Goal: Transaction & Acquisition: Purchase product/service

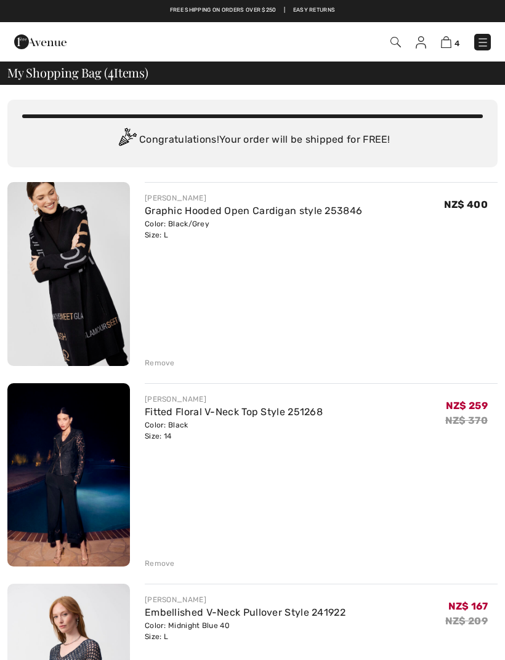
click at [489, 31] on div "4 Checkout" at bounding box center [355, 42] width 289 height 25
click at [486, 40] on img at bounding box center [482, 42] width 12 height 12
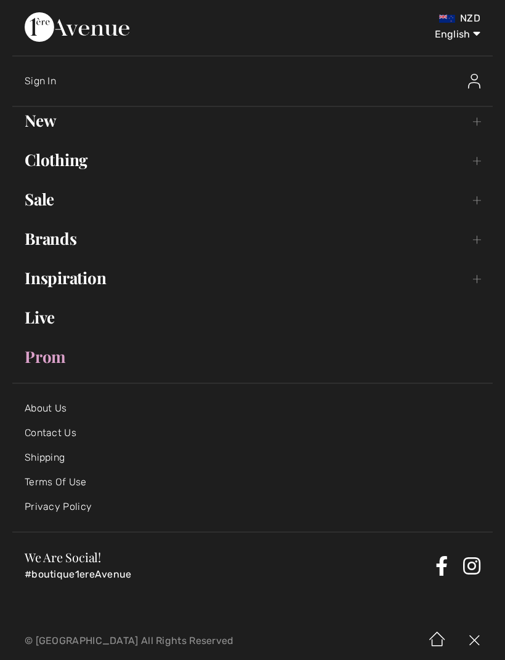
click at [42, 196] on link "Sale Toggle submenu" at bounding box center [252, 199] width 480 height 27
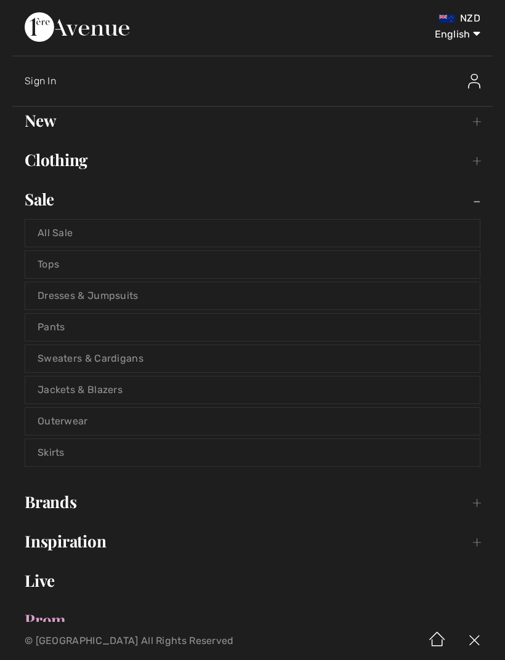
click at [75, 238] on link "All Sale" at bounding box center [252, 233] width 454 height 27
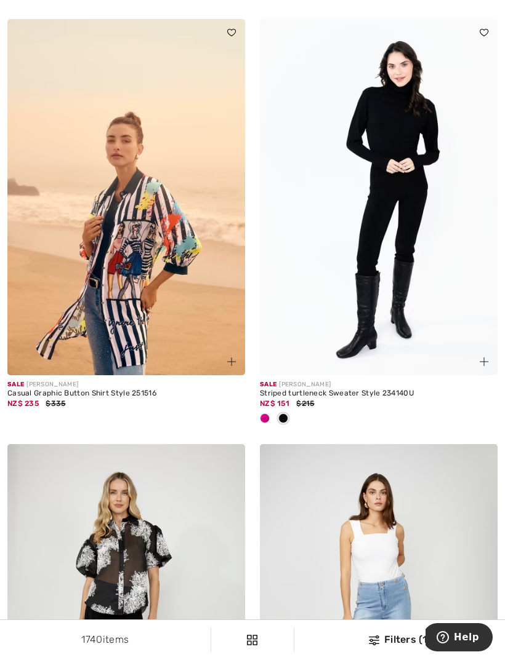
scroll to position [1760, 0]
click at [271, 412] on div at bounding box center [264, 419] width 18 height 20
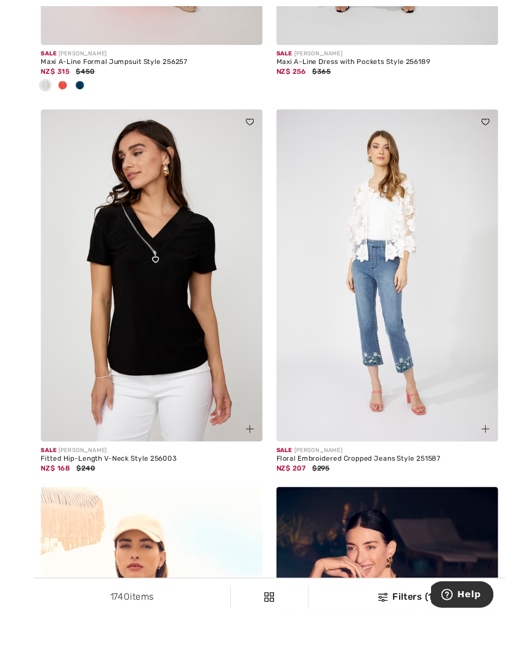
scroll to position [3447, 0]
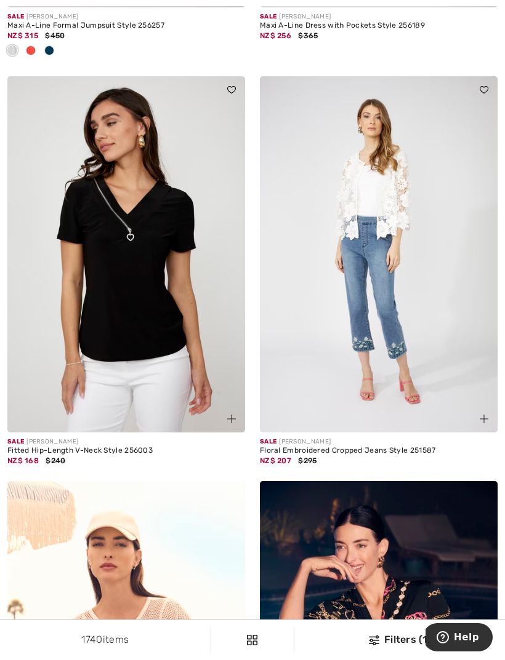
click at [150, 358] on img at bounding box center [126, 254] width 238 height 356
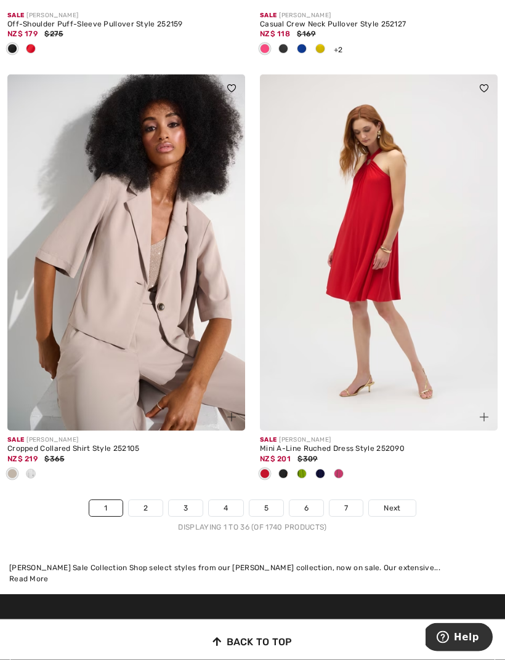
scroll to position [7318, 0]
click at [396, 504] on span "Next" at bounding box center [391, 508] width 17 height 11
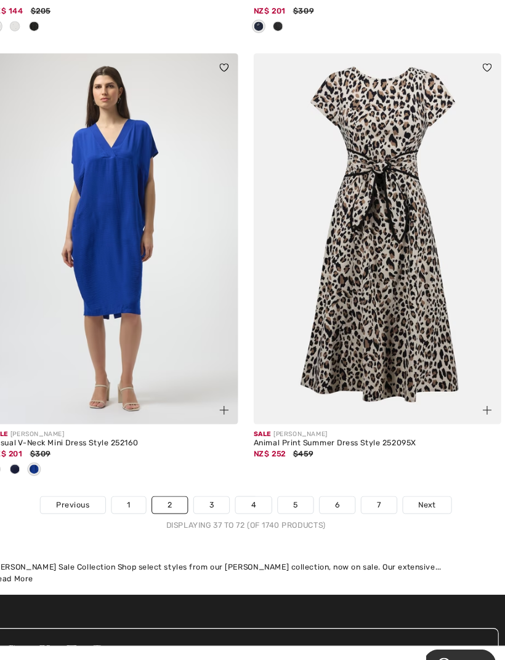
scroll to position [7558, 0]
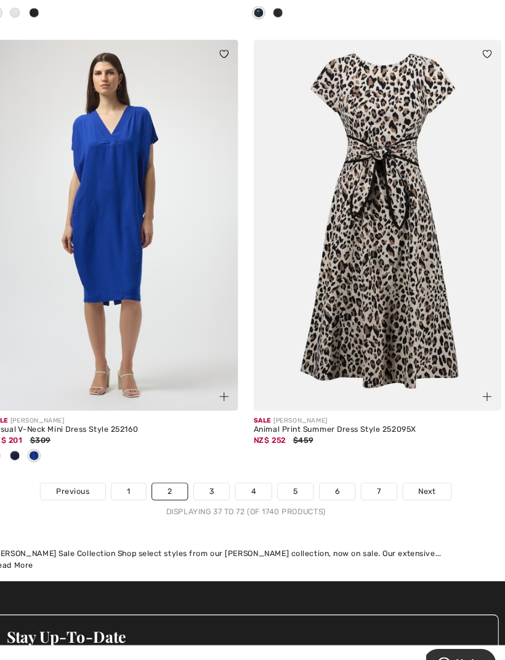
click at [418, 467] on span "Next" at bounding box center [426, 472] width 17 height 11
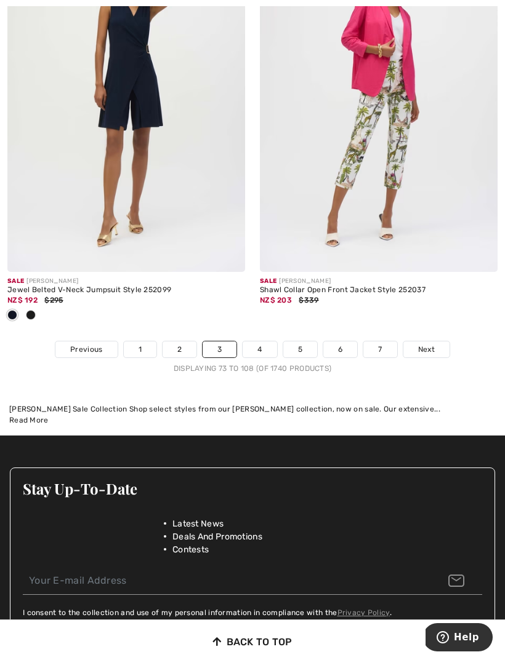
scroll to position [7624, 0]
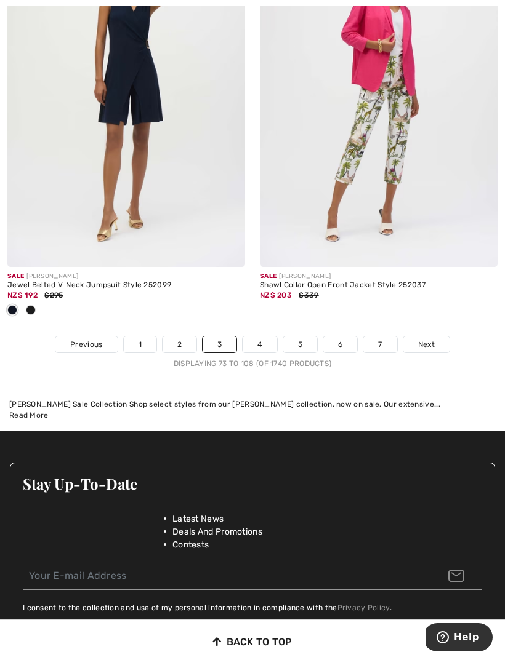
click at [439, 337] on link "Next" at bounding box center [426, 345] width 46 height 16
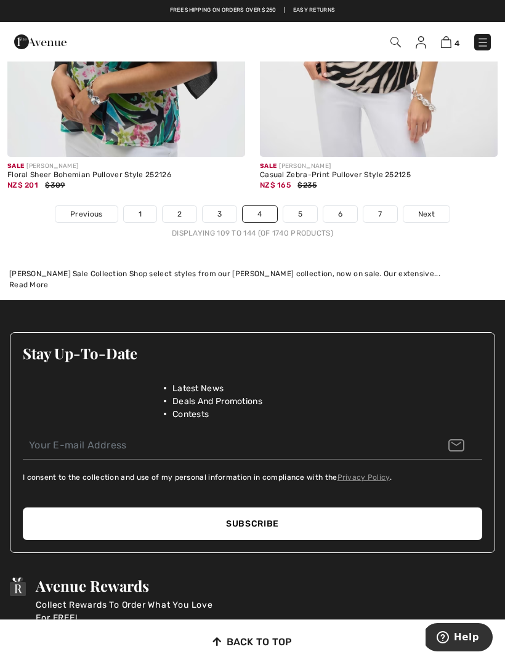
scroll to position [7642, 0]
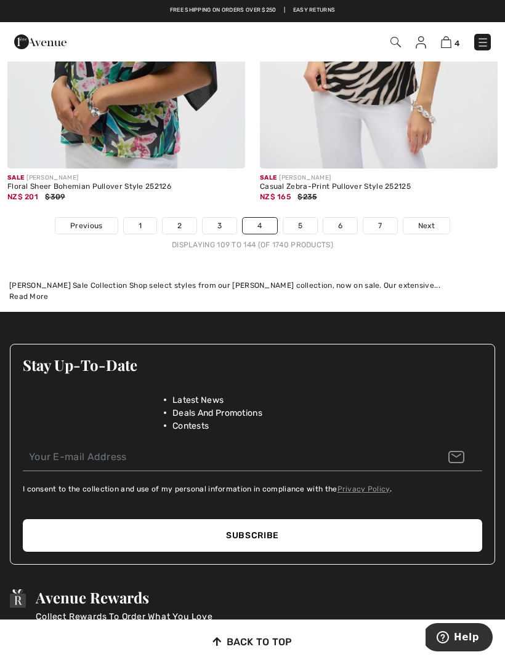
click at [435, 219] on link "Next" at bounding box center [426, 226] width 46 height 16
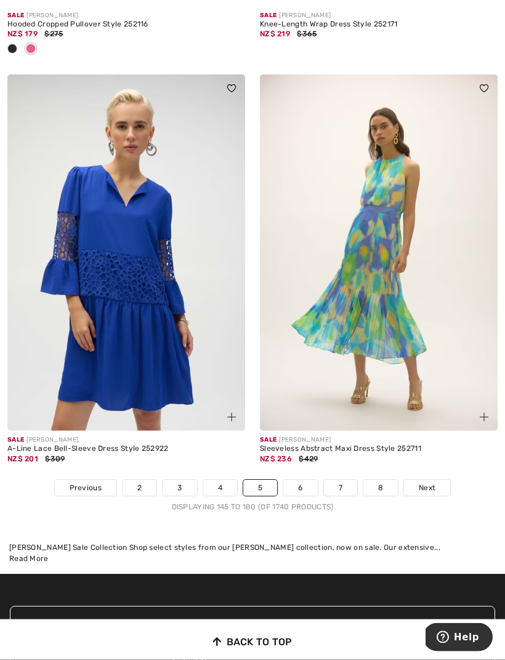
scroll to position [7339, 0]
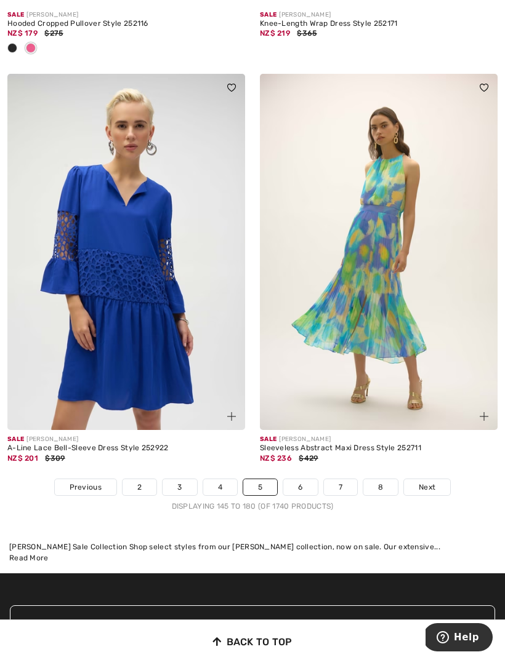
click at [429, 482] on span "Next" at bounding box center [427, 487] width 17 height 11
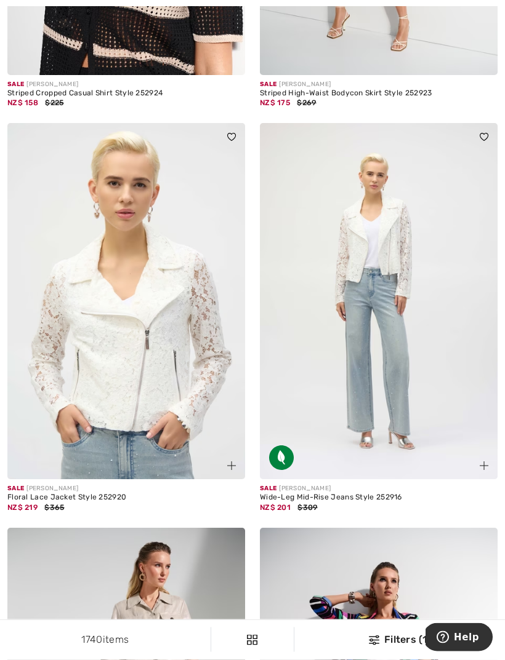
scroll to position [1230, 0]
click at [95, 478] on img at bounding box center [126, 301] width 238 height 356
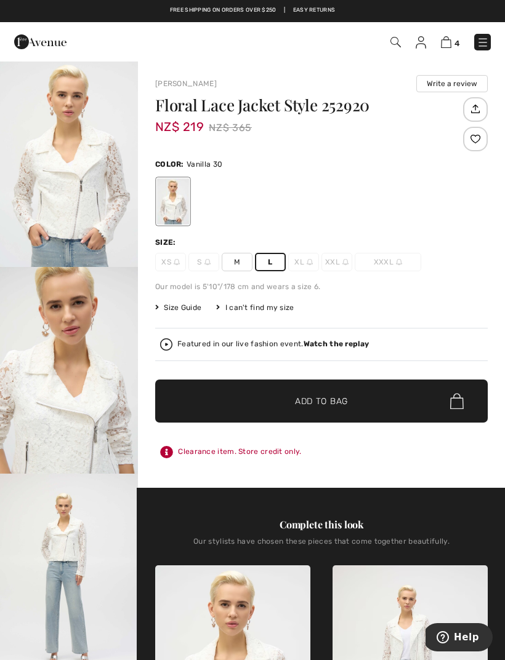
click at [359, 407] on span "✔ Added to Bag Add to Bag" at bounding box center [321, 401] width 332 height 43
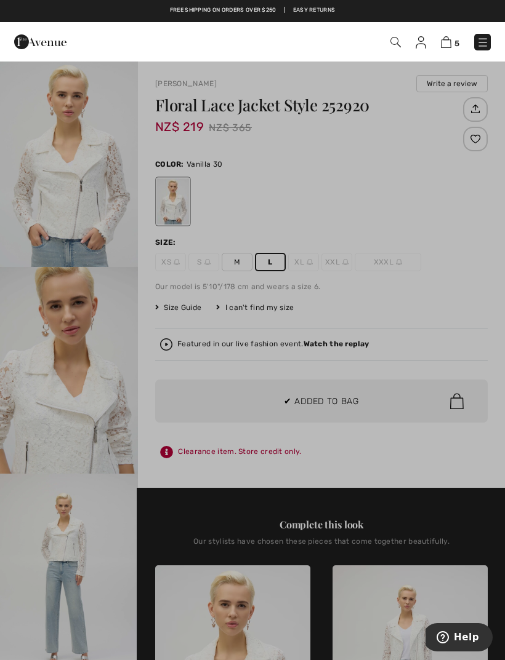
click at [478, 284] on div at bounding box center [252, 330] width 505 height 660
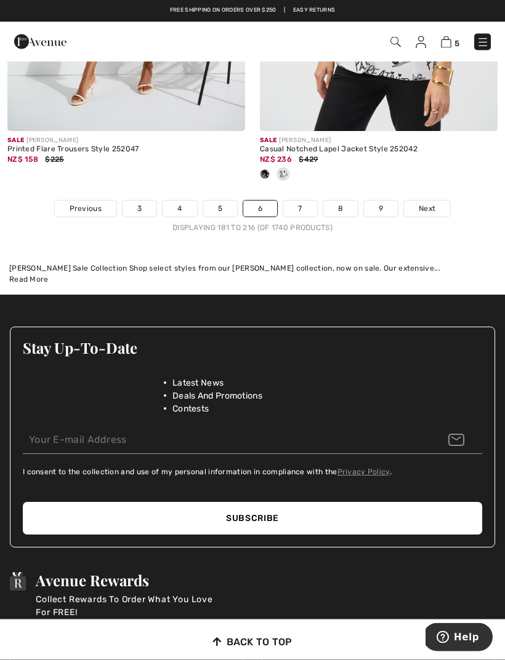
scroll to position [7537, 0]
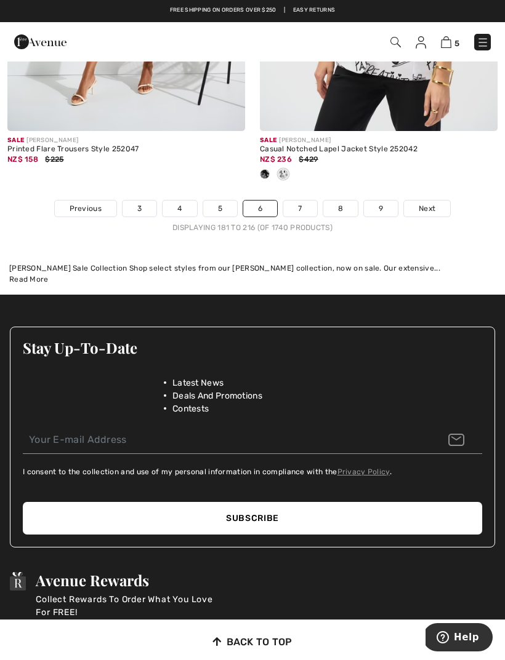
click at [426, 203] on span "Next" at bounding box center [427, 208] width 17 height 11
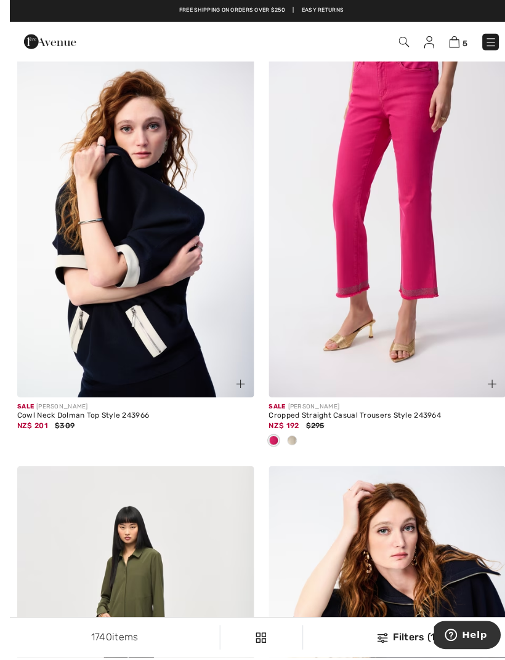
scroll to position [1762, 0]
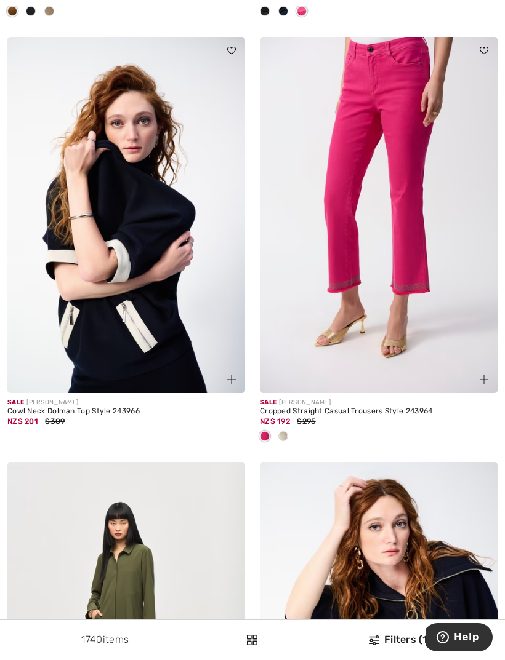
click at [287, 432] on span at bounding box center [283, 436] width 10 height 10
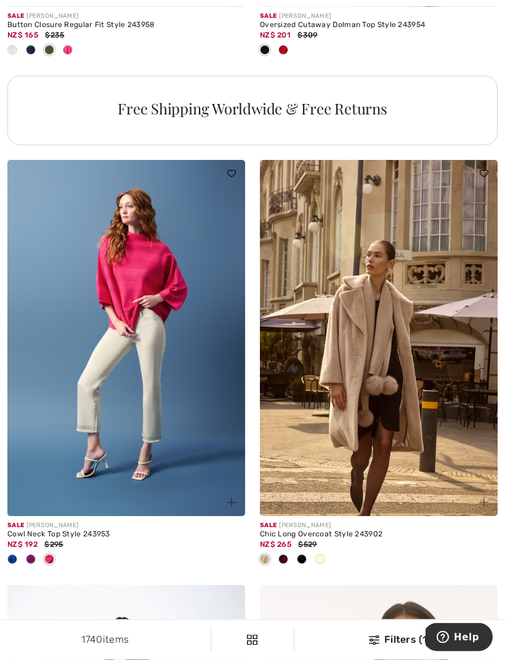
scroll to position [2574, 0]
click at [303, 558] on span at bounding box center [302, 560] width 10 height 10
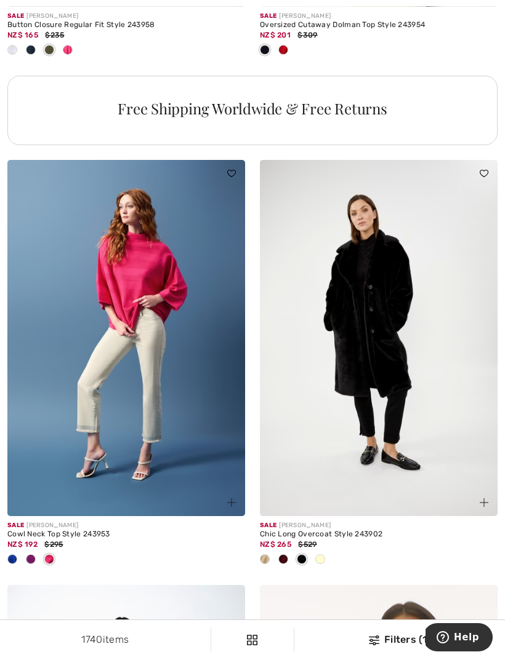
click at [290, 551] on div at bounding box center [283, 560] width 18 height 20
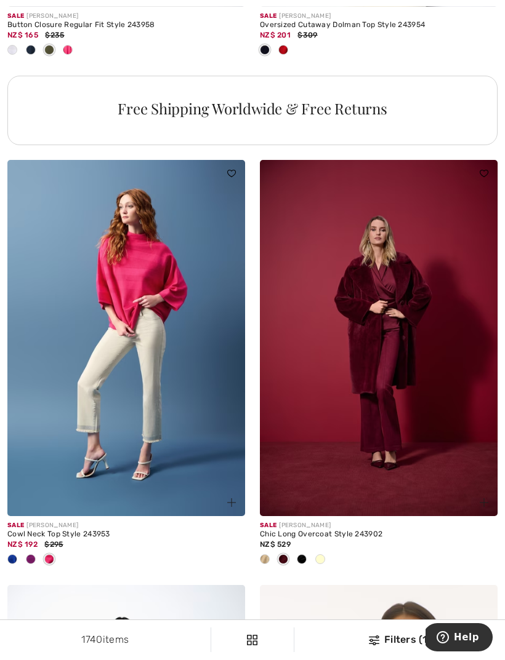
click at [288, 559] on span at bounding box center [283, 560] width 10 height 10
click at [324, 556] on span at bounding box center [320, 560] width 10 height 10
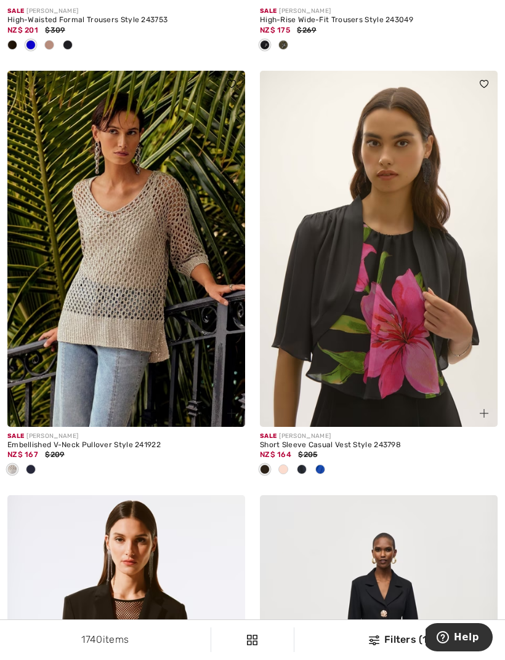
scroll to position [3940, 0]
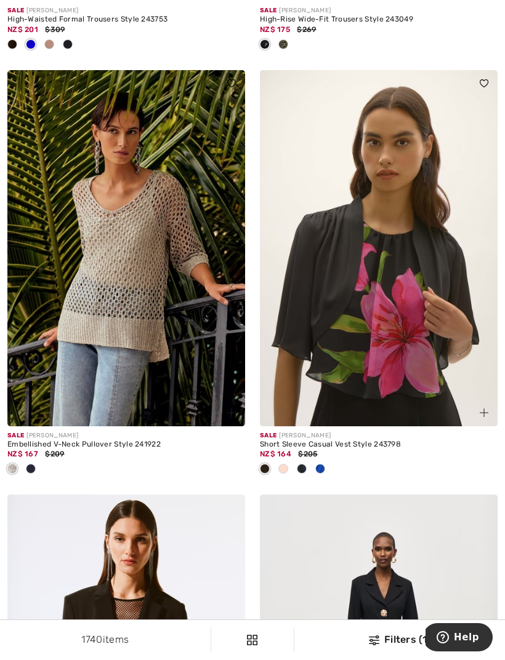
click at [36, 468] on div at bounding box center [31, 470] width 18 height 20
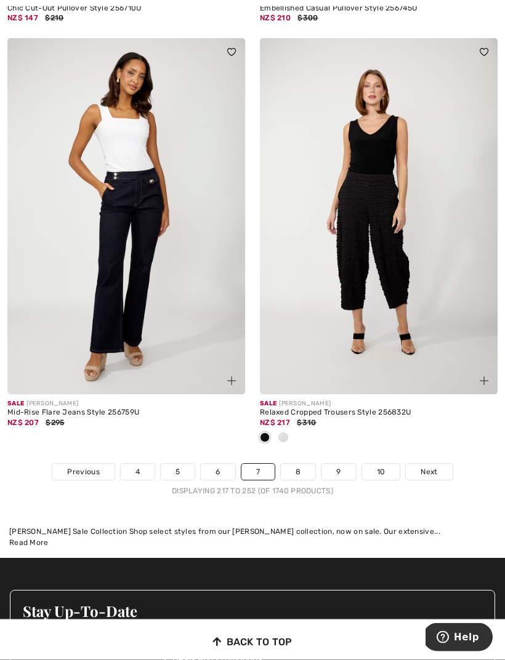
scroll to position [7493, 0]
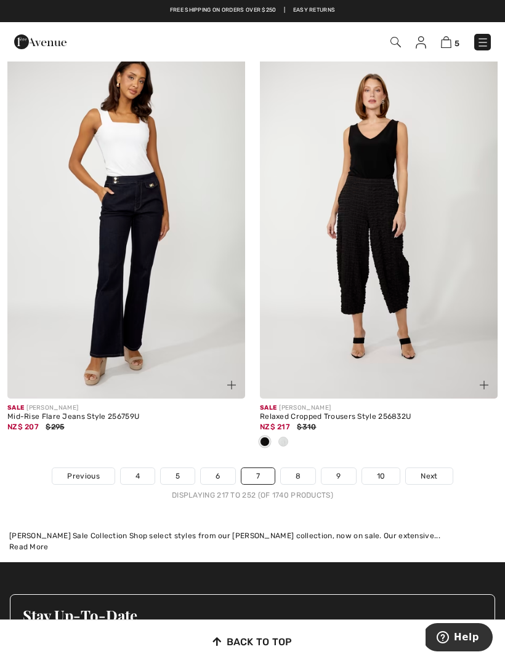
click at [429, 471] on span "Next" at bounding box center [428, 476] width 17 height 11
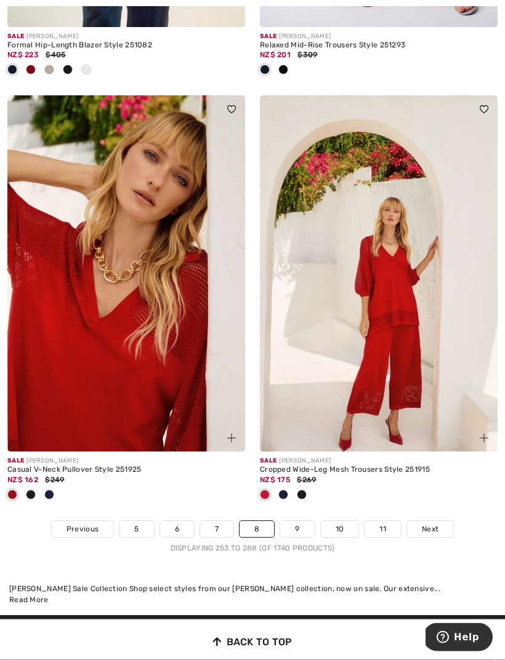
scroll to position [7352, 0]
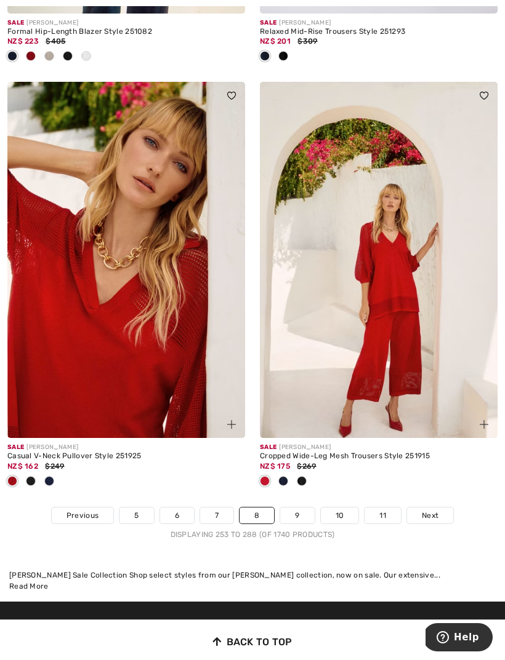
click at [415, 508] on link "Next" at bounding box center [430, 516] width 46 height 16
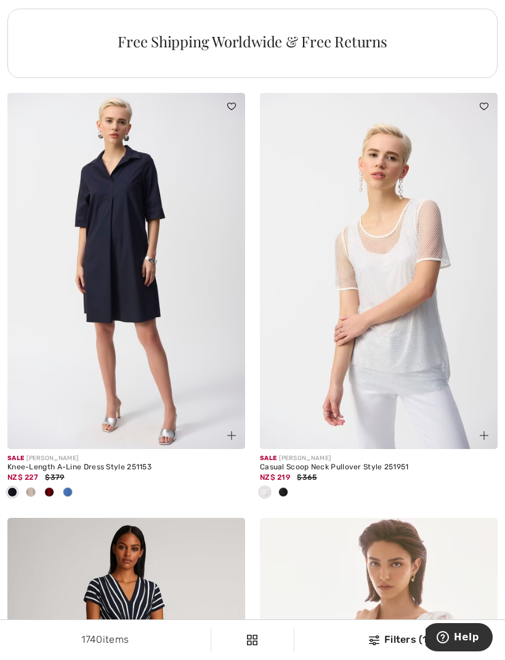
scroll to position [2681, 0]
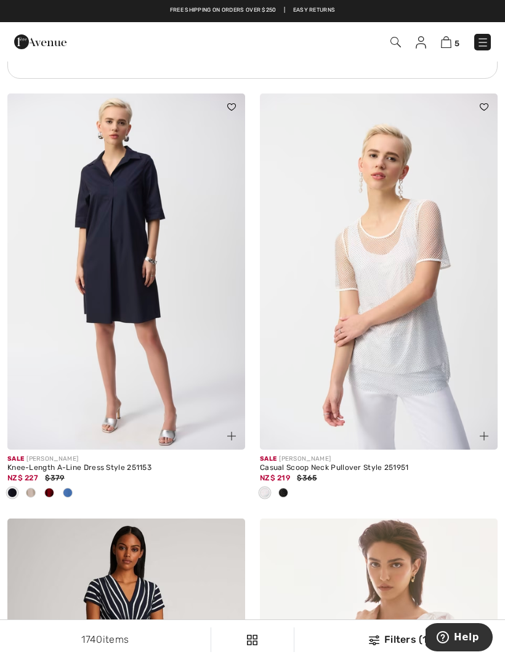
click at [287, 494] on div at bounding box center [283, 494] width 18 height 20
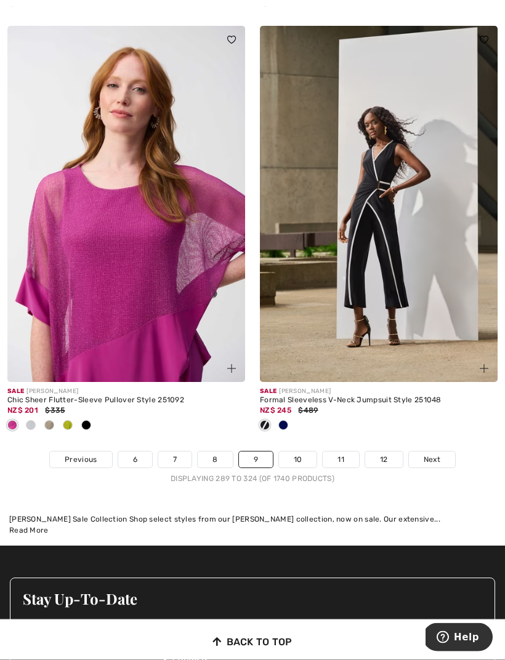
scroll to position [7611, 0]
click at [436, 454] on span "Next" at bounding box center [431, 459] width 17 height 11
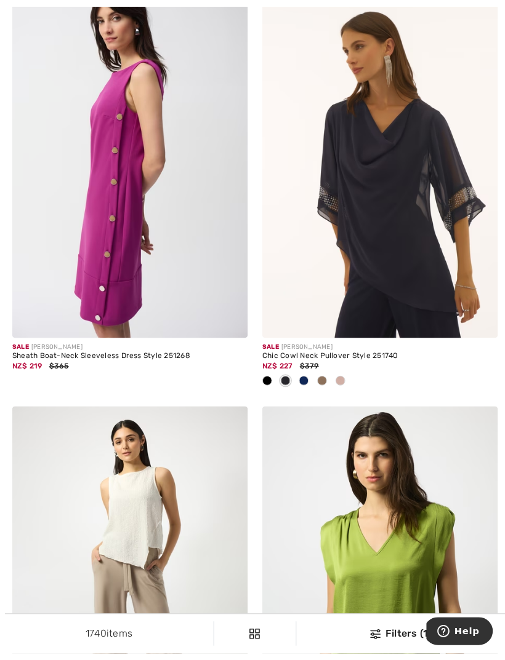
scroll to position [3206, 0]
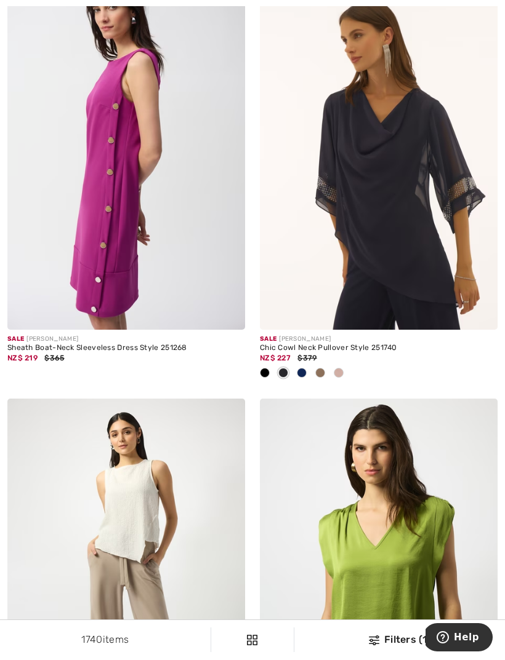
click at [344, 368] on div at bounding box center [338, 374] width 18 height 20
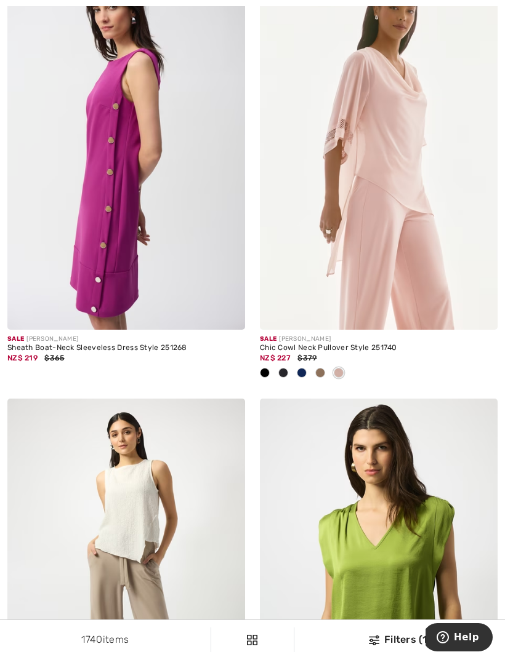
click at [327, 371] on div at bounding box center [320, 374] width 18 height 20
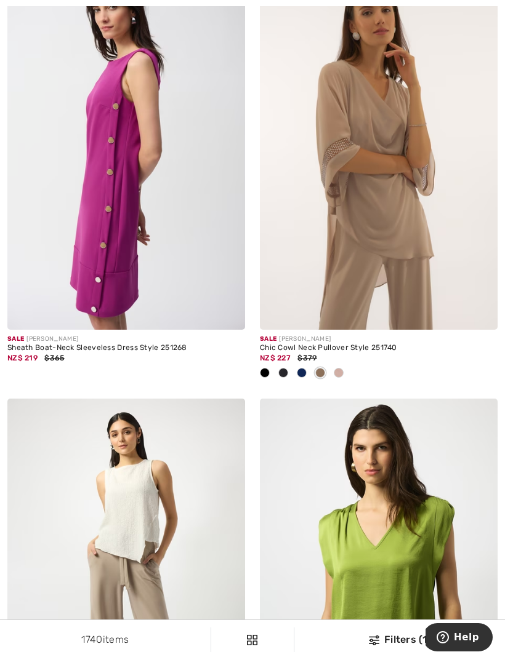
click at [307, 364] on div at bounding box center [301, 374] width 18 height 20
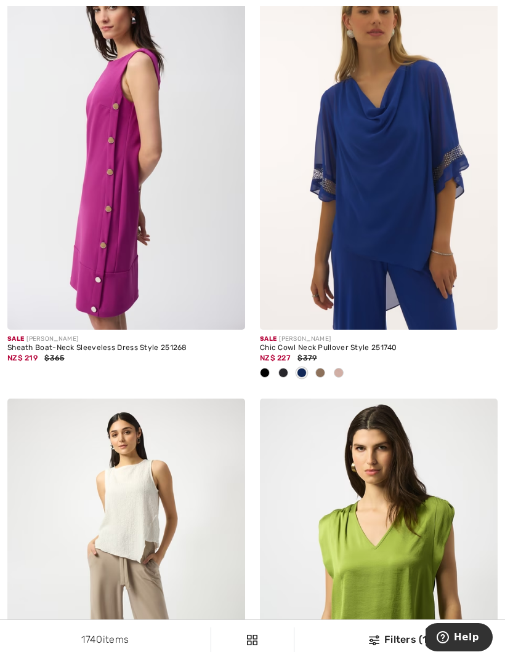
click at [442, 261] on img at bounding box center [379, 152] width 238 height 356
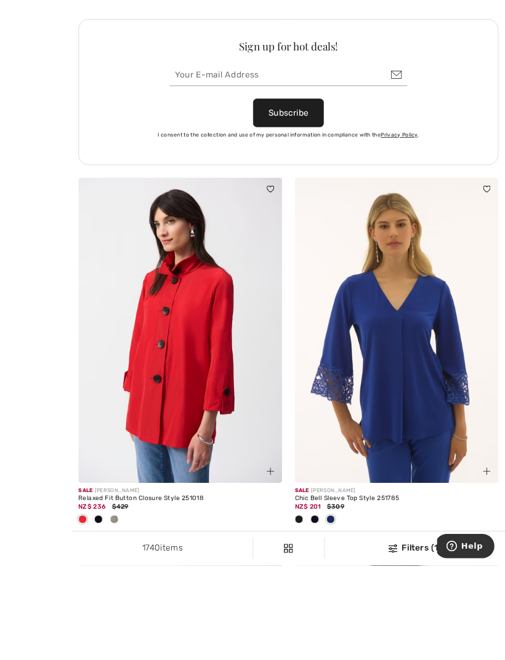
scroll to position [5421, 0]
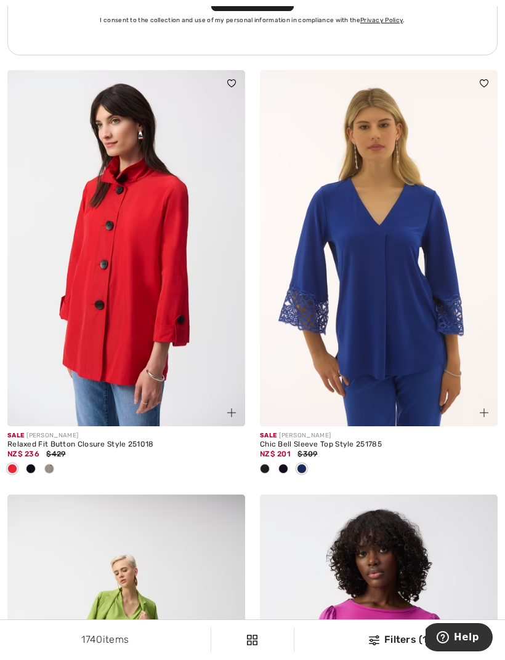
click at [285, 464] on span at bounding box center [283, 469] width 10 height 10
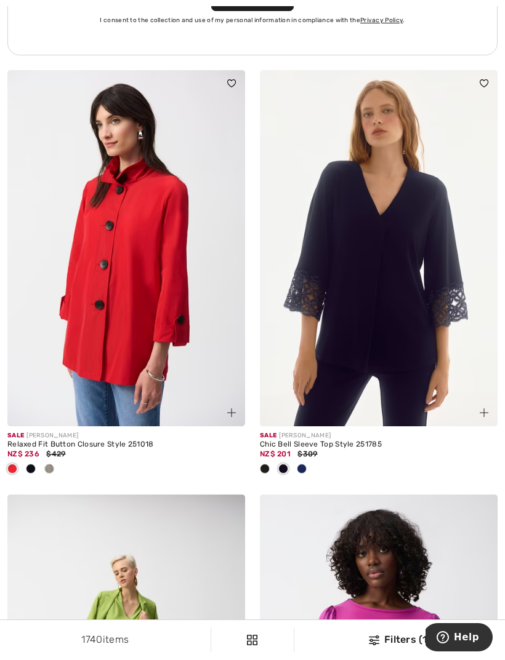
click at [271, 463] on div at bounding box center [264, 470] width 18 height 20
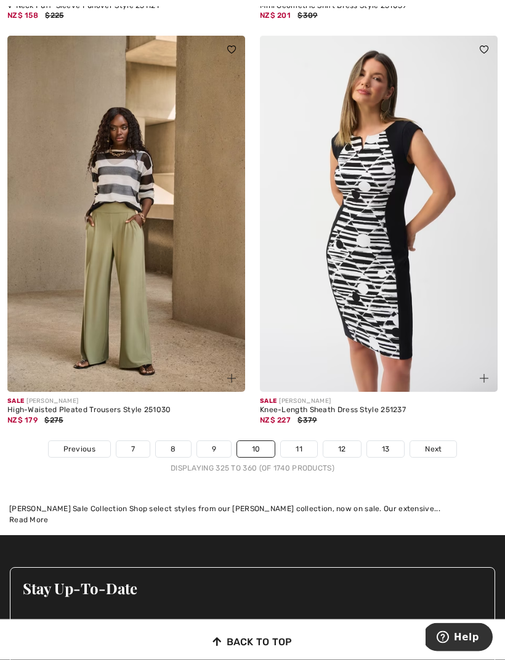
scroll to position [7560, 0]
click at [438, 444] on span "Next" at bounding box center [433, 449] width 17 height 11
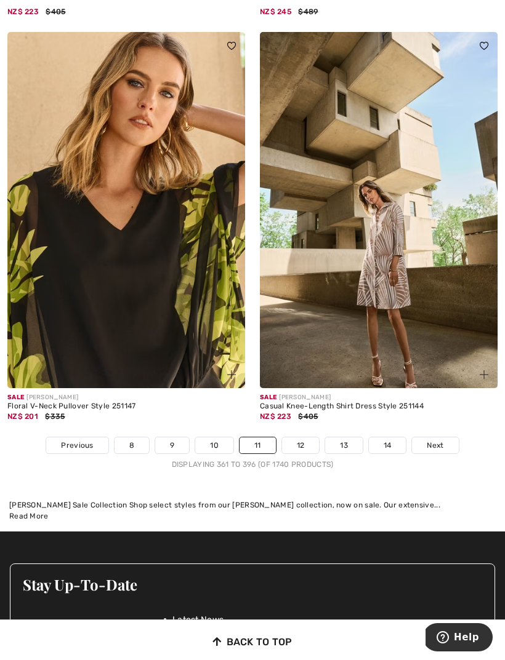
scroll to position [7322, 0]
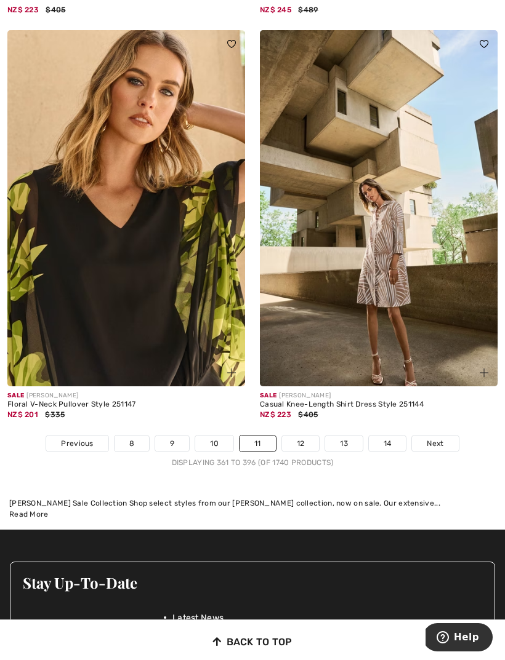
click at [445, 437] on link "Next" at bounding box center [435, 444] width 46 height 16
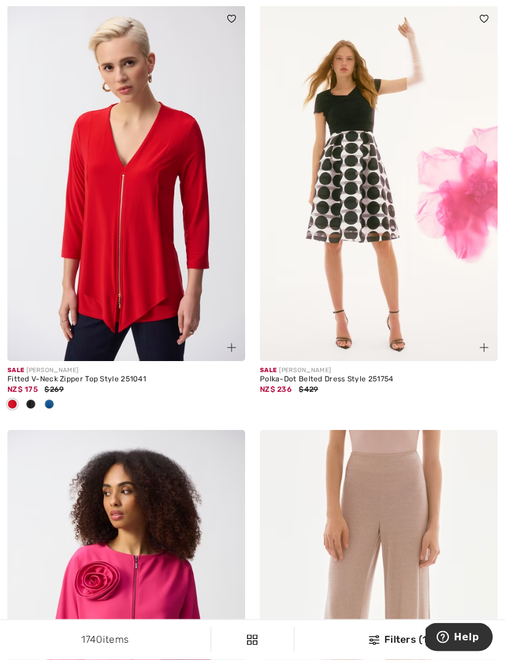
scroll to position [4369, 0]
click at [61, 397] on div at bounding box center [126, 405] width 238 height 20
click at [54, 399] on span at bounding box center [49, 404] width 10 height 10
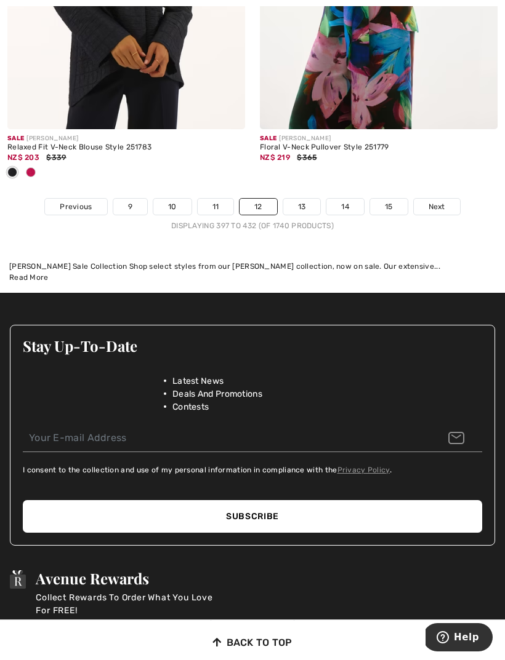
scroll to position [7719, 0]
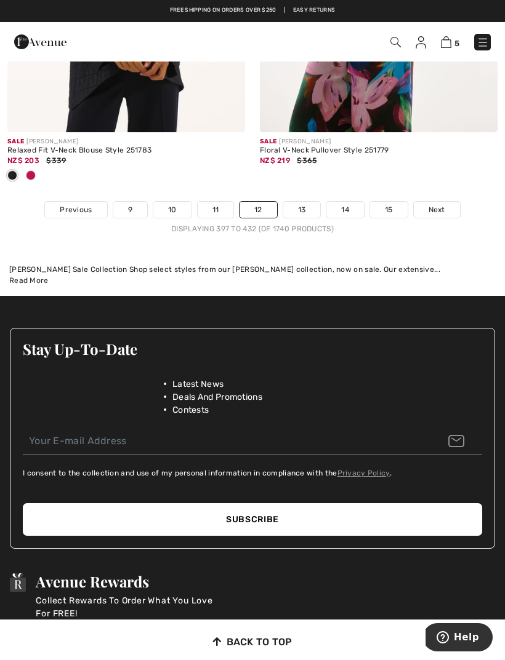
click at [444, 209] on link "Next" at bounding box center [437, 210] width 46 height 16
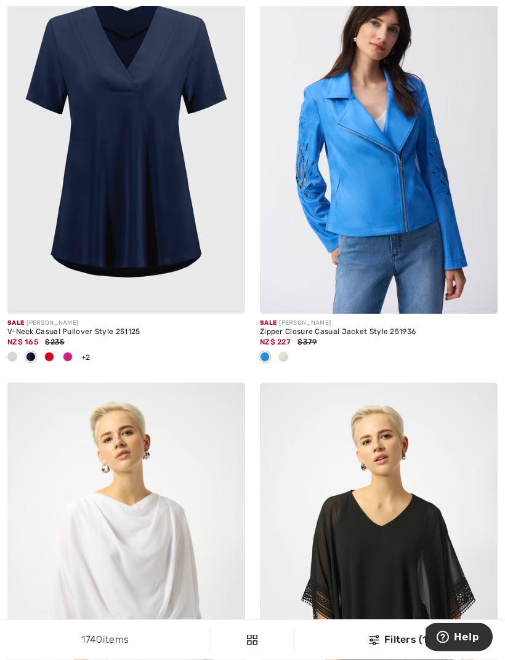
scroll to position [3566, 0]
click at [411, 225] on img at bounding box center [379, 136] width 238 height 356
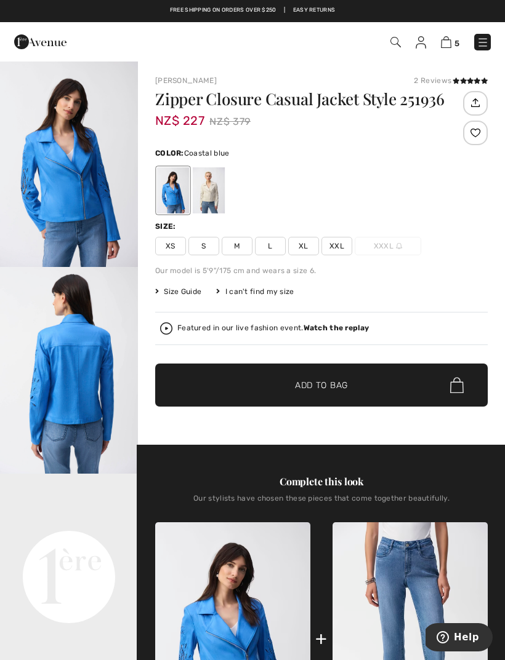
click at [219, 192] on div at bounding box center [209, 190] width 32 height 46
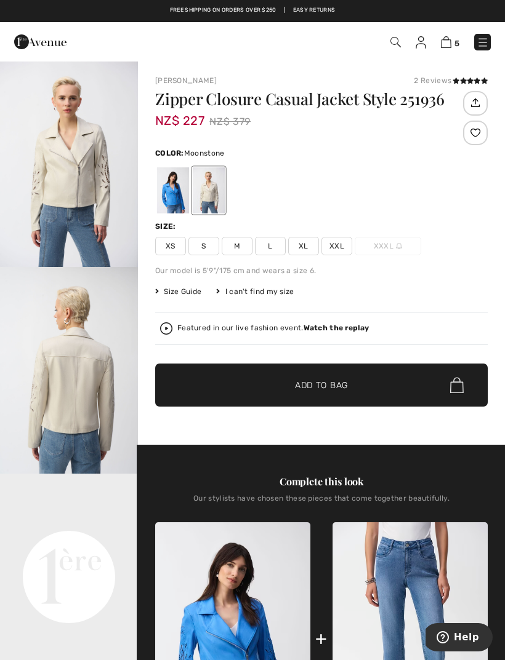
click at [178, 249] on span "XS" at bounding box center [170, 246] width 31 height 18
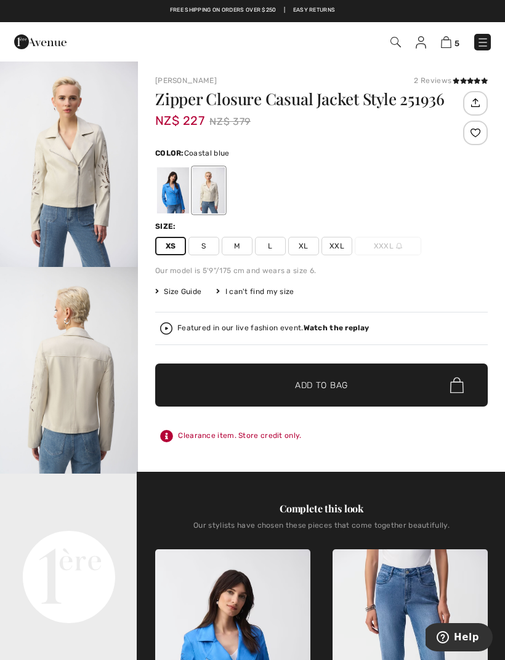
click at [177, 190] on div at bounding box center [173, 190] width 32 height 46
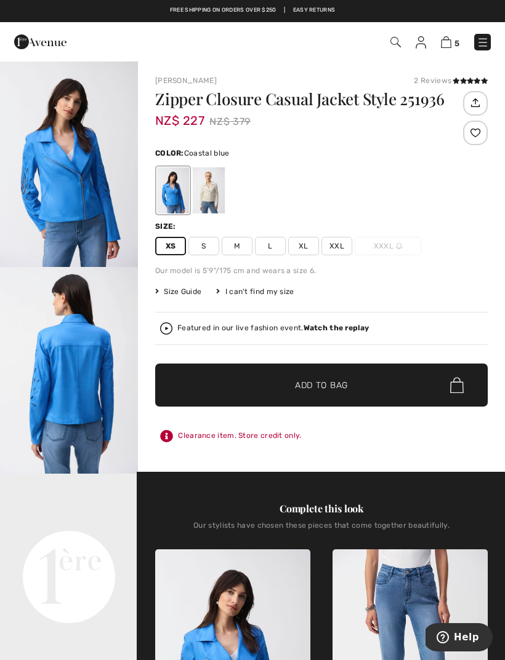
click at [178, 191] on div at bounding box center [173, 190] width 32 height 46
click at [307, 244] on span "XL" at bounding box center [303, 246] width 31 height 18
click at [349, 375] on span "✔ Added to Bag Add to Bag" at bounding box center [321, 385] width 332 height 43
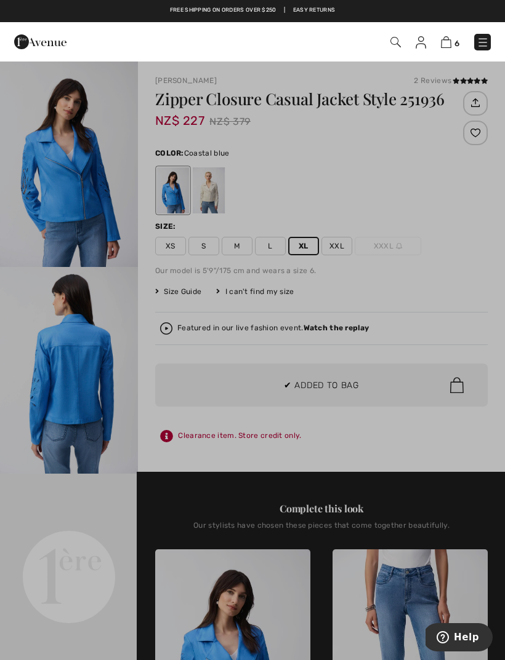
click at [455, 278] on div at bounding box center [252, 330] width 505 height 660
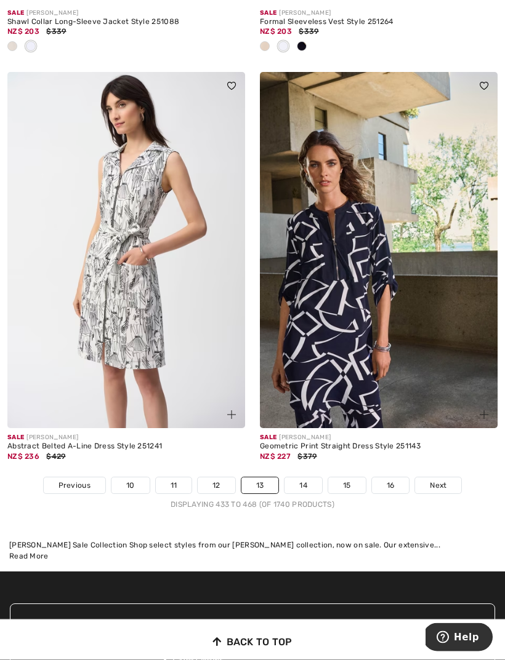
scroll to position [7463, 0]
click at [441, 483] on link "Next" at bounding box center [438, 486] width 46 height 16
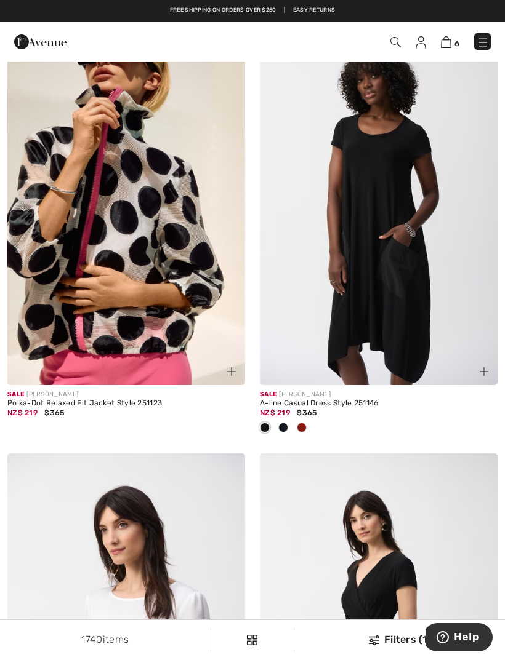
scroll to position [940, 0]
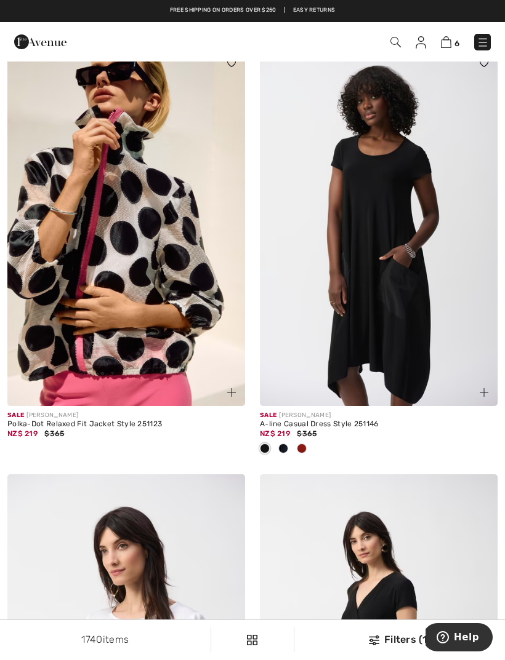
click at [308, 441] on div at bounding box center [301, 449] width 18 height 20
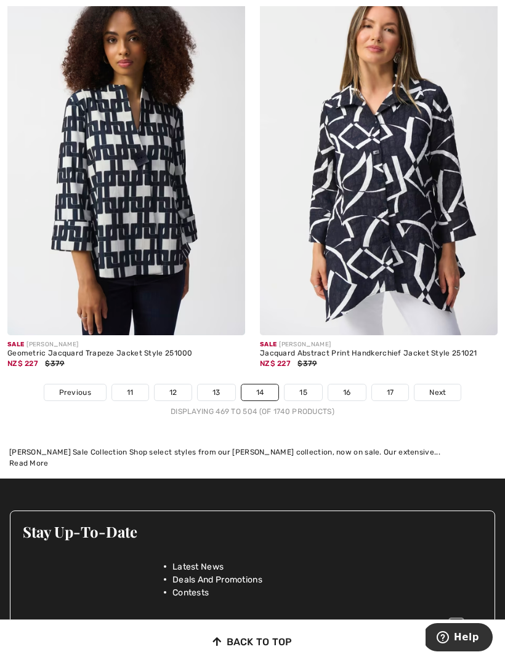
scroll to position [7594, 0]
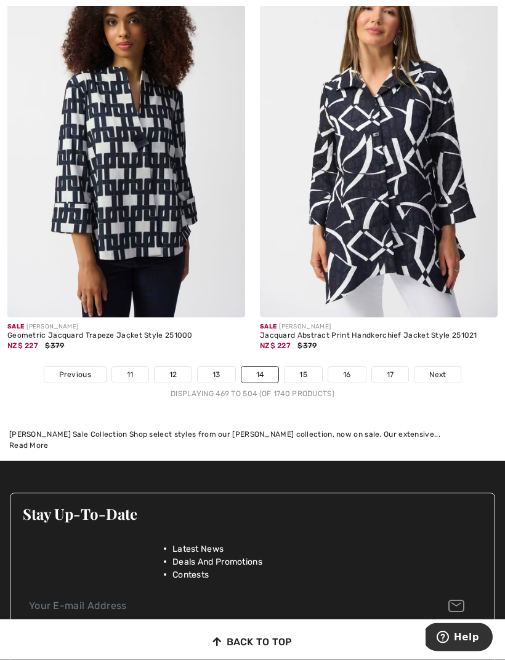
click at [442, 372] on link "Next" at bounding box center [437, 375] width 46 height 16
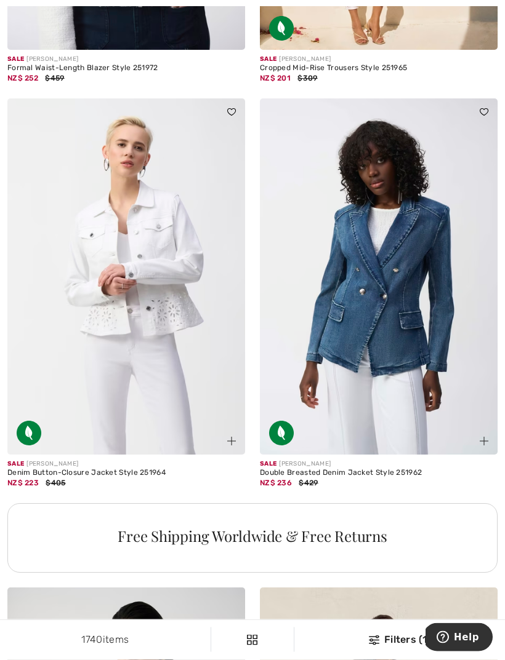
scroll to position [2108, 0]
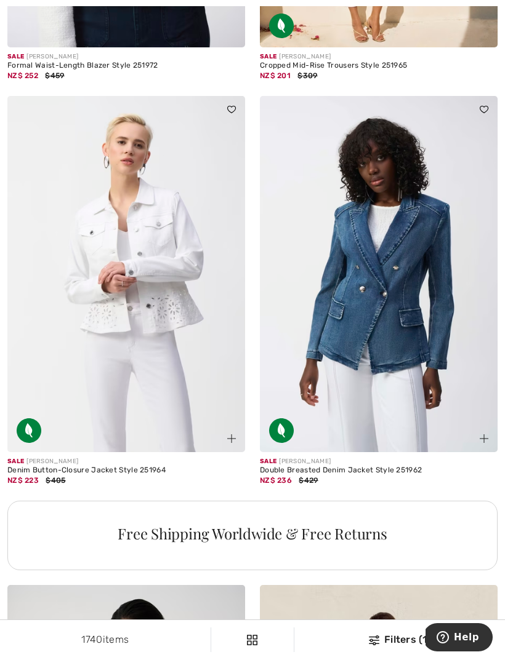
click at [160, 286] on img at bounding box center [126, 274] width 238 height 356
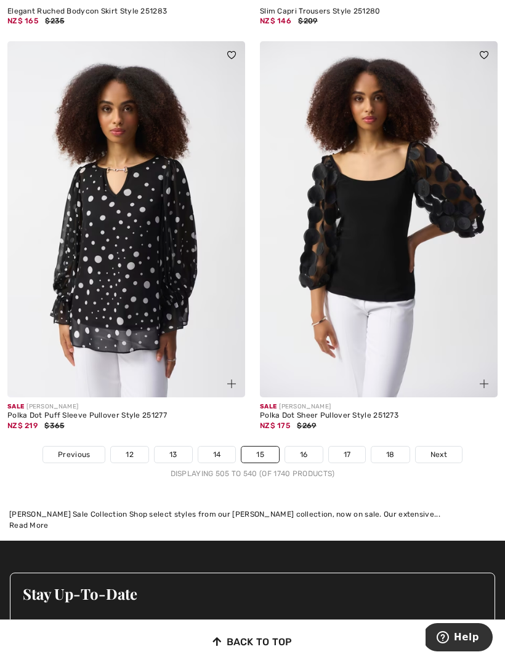
scroll to position [7350, 0]
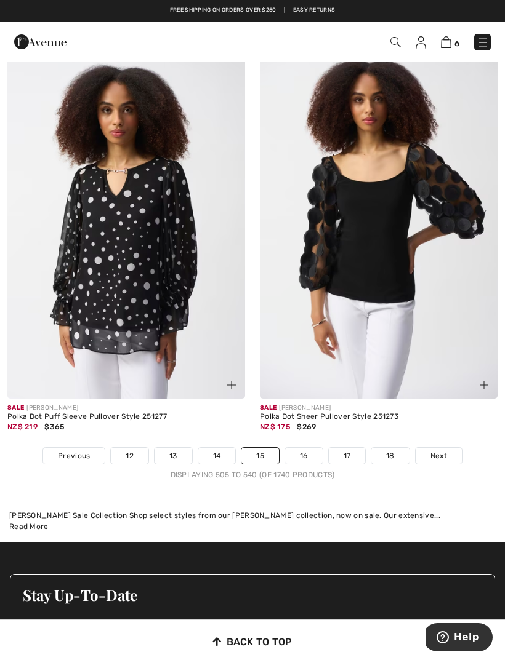
click at [444, 451] on span "Next" at bounding box center [438, 456] width 17 height 11
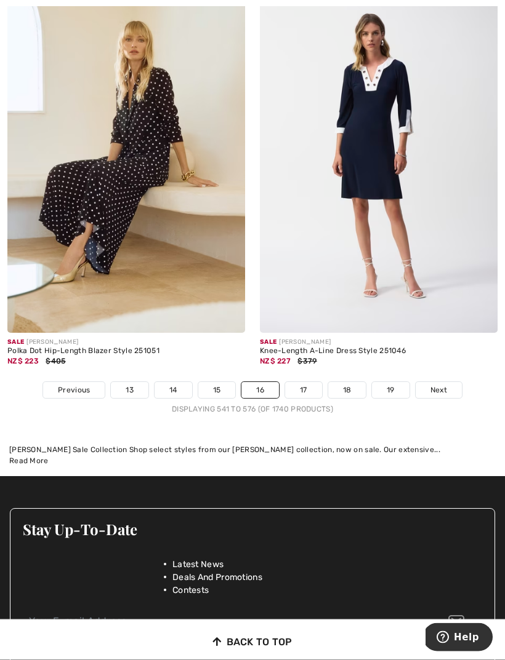
scroll to position [7376, 0]
click at [443, 385] on span "Next" at bounding box center [438, 390] width 17 height 11
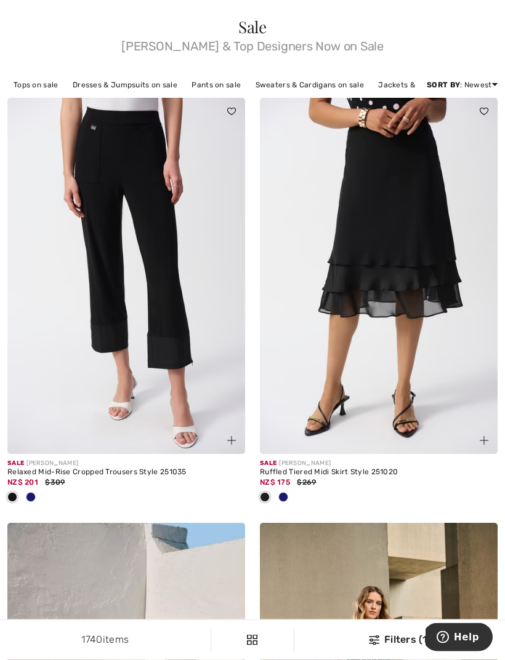
scroll to position [41, 0]
click at [39, 496] on div at bounding box center [31, 498] width 18 height 20
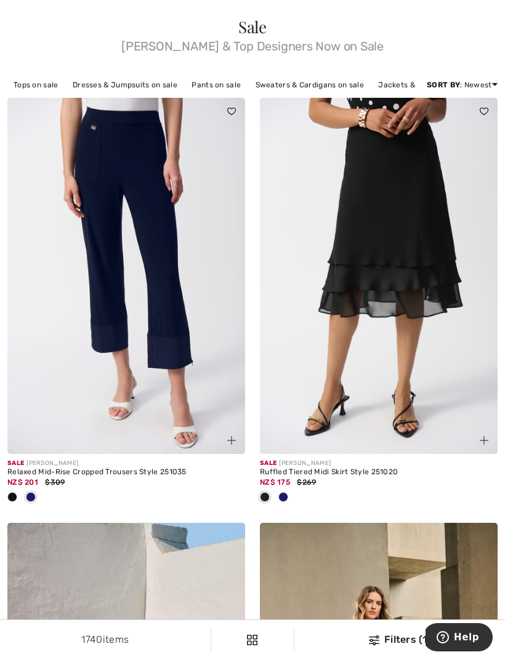
click at [38, 497] on div at bounding box center [31, 498] width 18 height 20
click at [39, 491] on div at bounding box center [31, 498] width 18 height 20
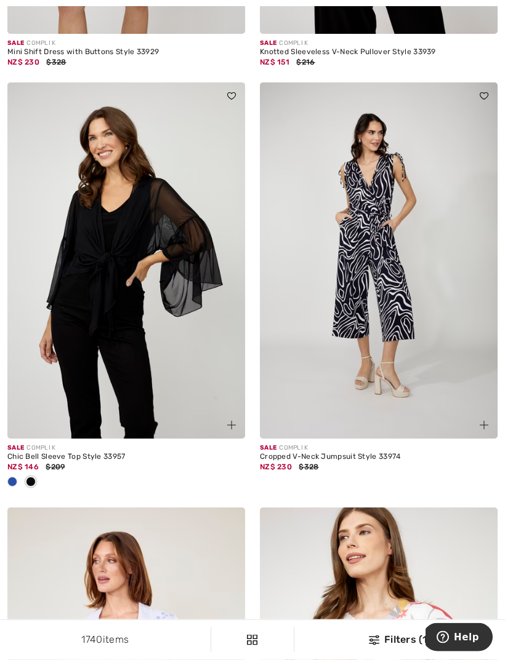
scroll to position [6562, 0]
click at [14, 477] on span at bounding box center [12, 482] width 10 height 10
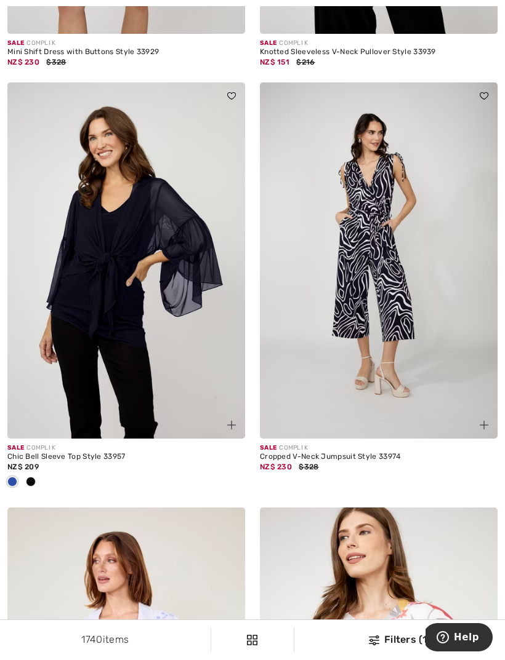
click at [21, 473] on div at bounding box center [12, 483] width 18 height 20
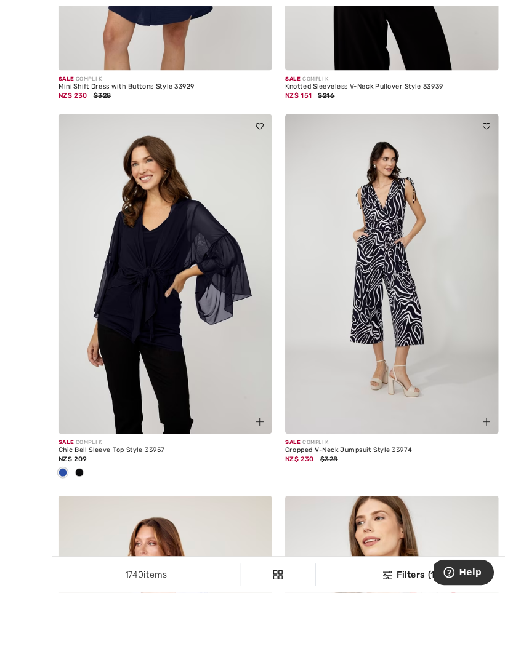
scroll to position [6611, 0]
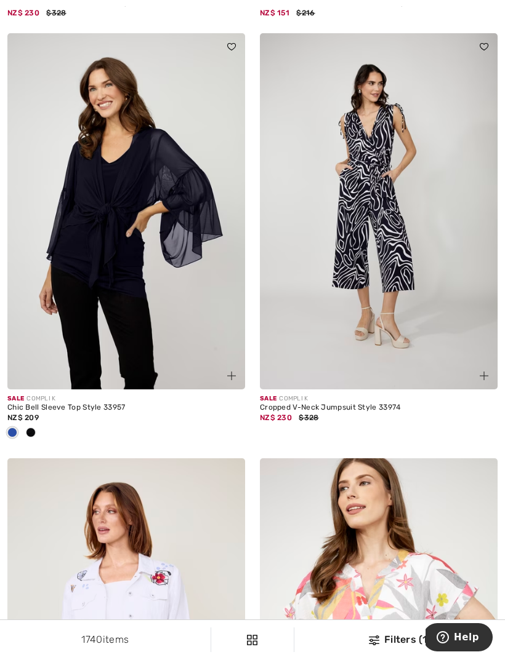
click at [178, 302] on img at bounding box center [126, 211] width 238 height 356
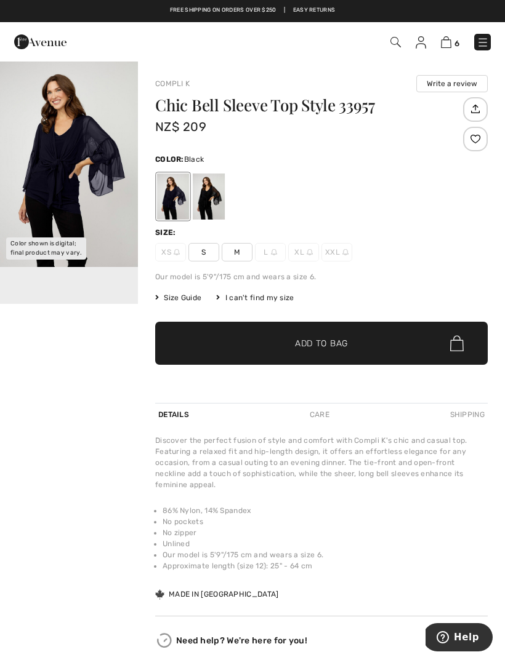
click at [222, 196] on div at bounding box center [209, 197] width 32 height 46
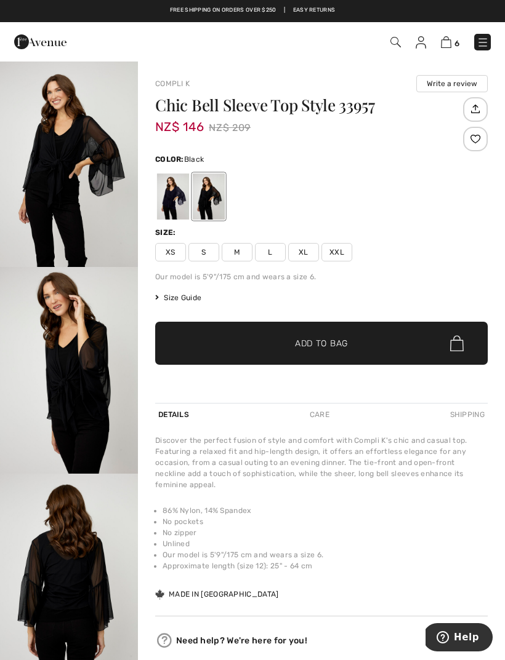
click at [213, 202] on div at bounding box center [209, 197] width 32 height 46
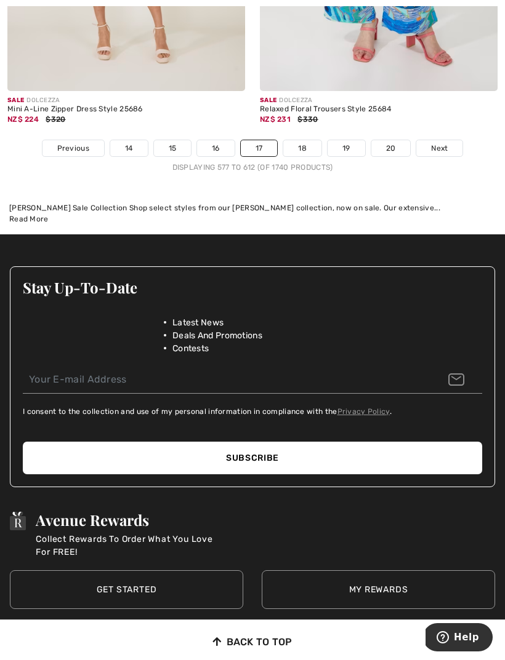
scroll to position [7741, 0]
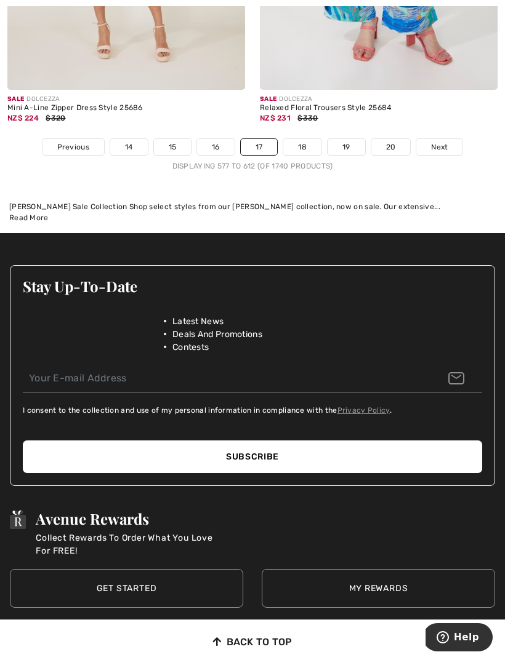
click at [441, 142] on span "Next" at bounding box center [439, 147] width 17 height 11
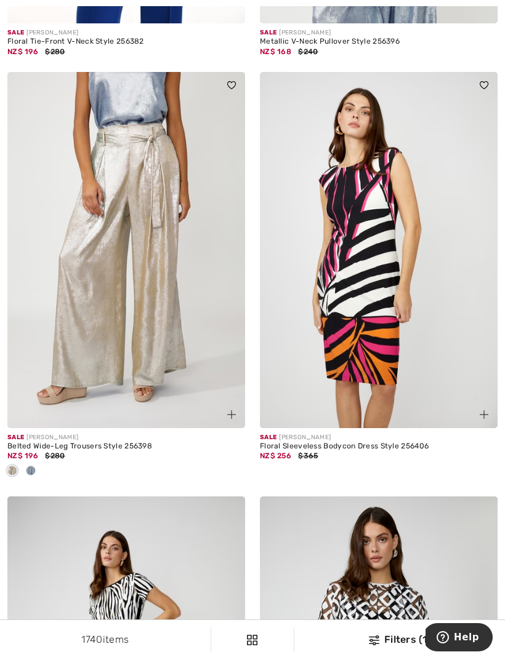
scroll to position [3817, 0]
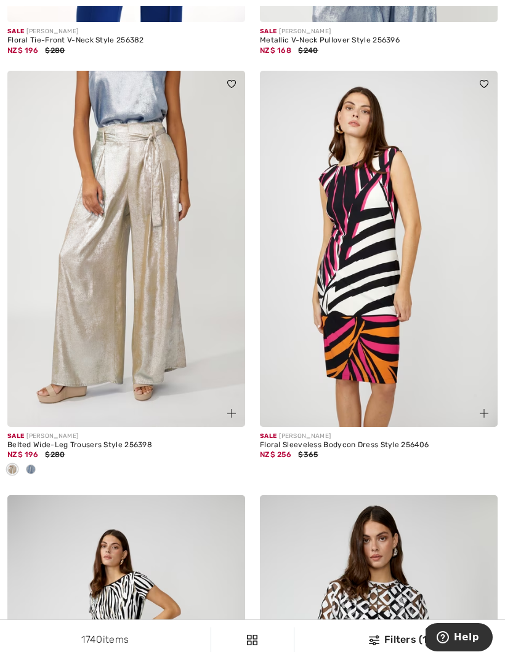
click at [39, 465] on div at bounding box center [31, 470] width 18 height 20
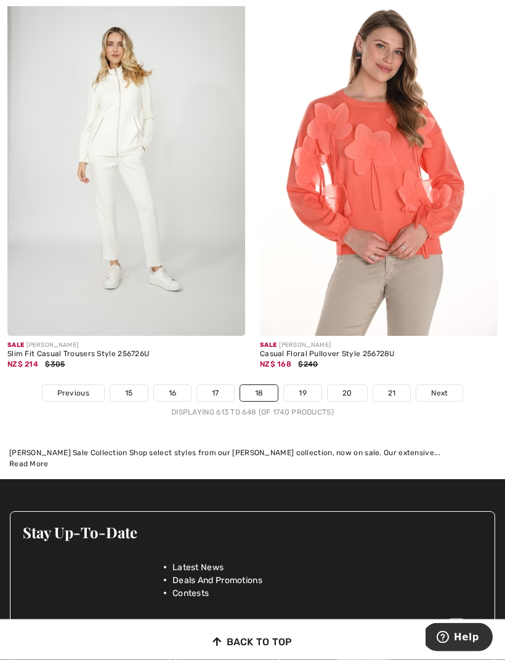
scroll to position [7373, 0]
click at [449, 385] on link "Next" at bounding box center [439, 393] width 46 height 16
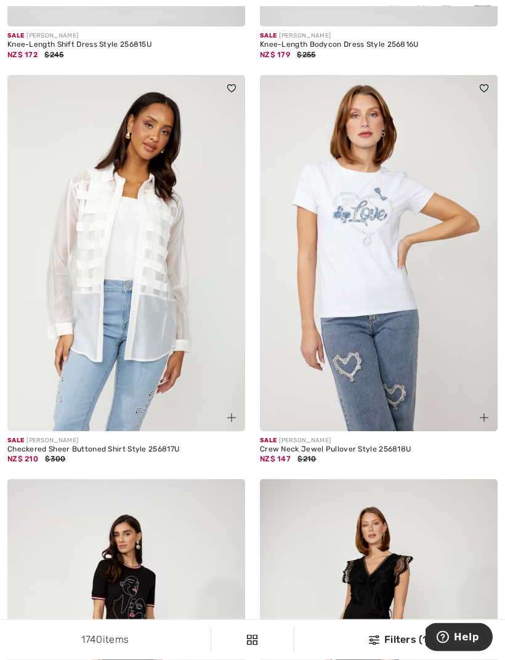
scroll to position [3792, 0]
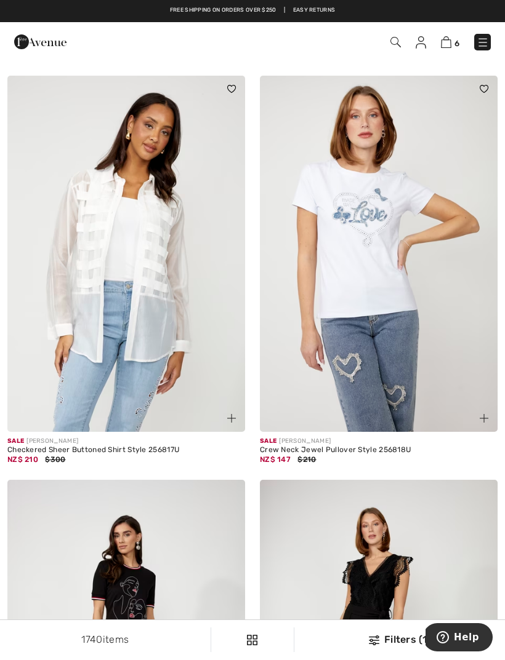
click at [392, 321] on img at bounding box center [379, 254] width 238 height 356
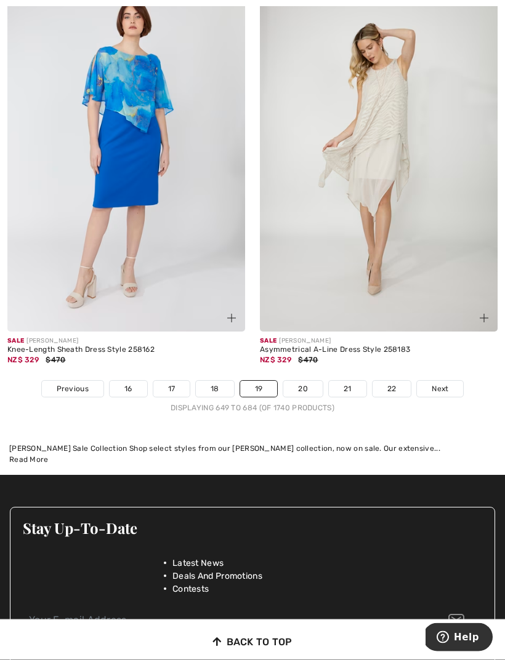
scroll to position [7498, 0]
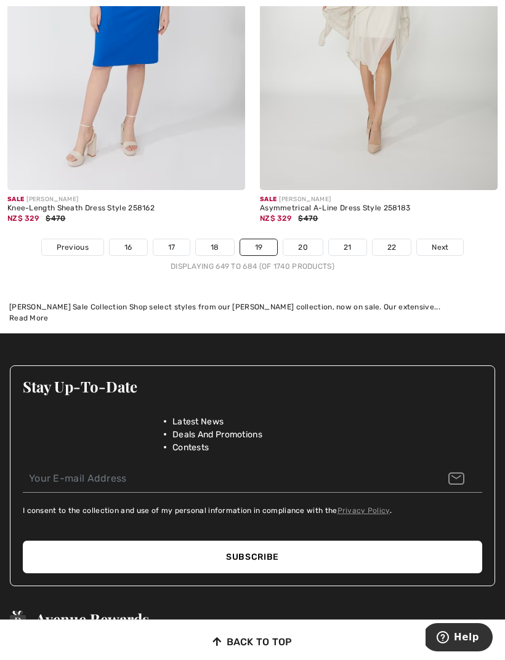
click at [446, 246] on link "Next" at bounding box center [440, 247] width 46 height 16
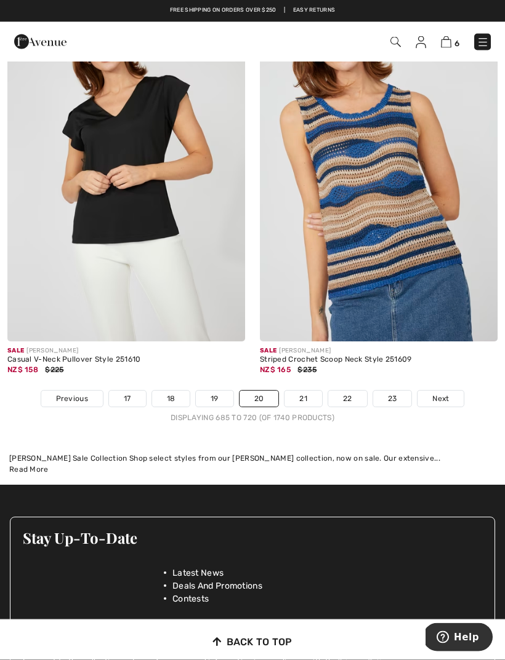
scroll to position [7445, 0]
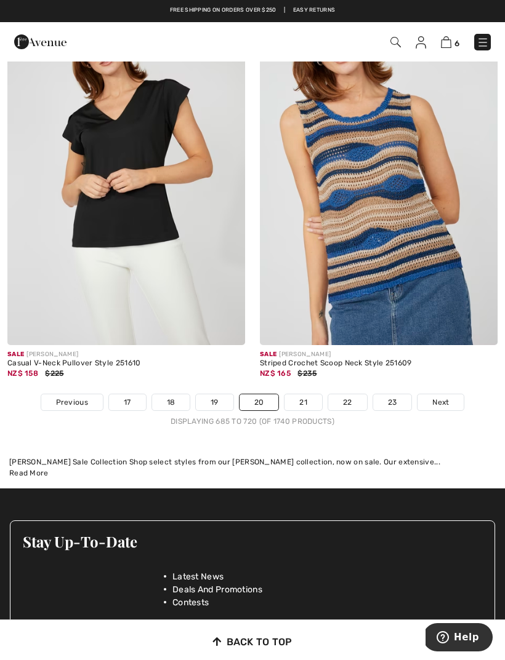
click at [449, 395] on link "Next" at bounding box center [440, 403] width 46 height 16
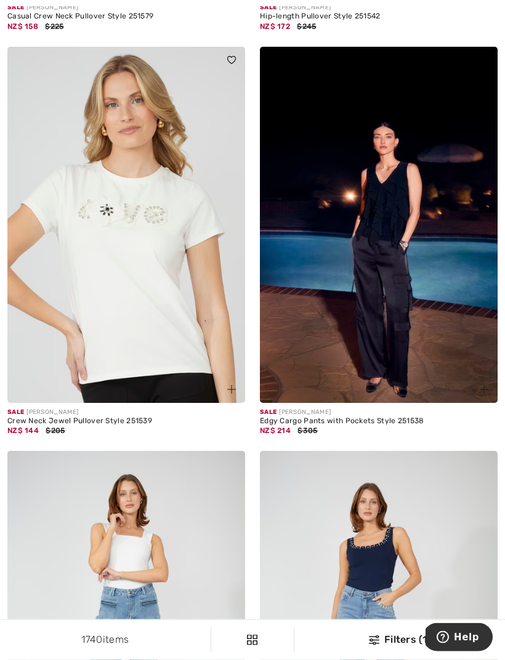
scroll to position [926, 0]
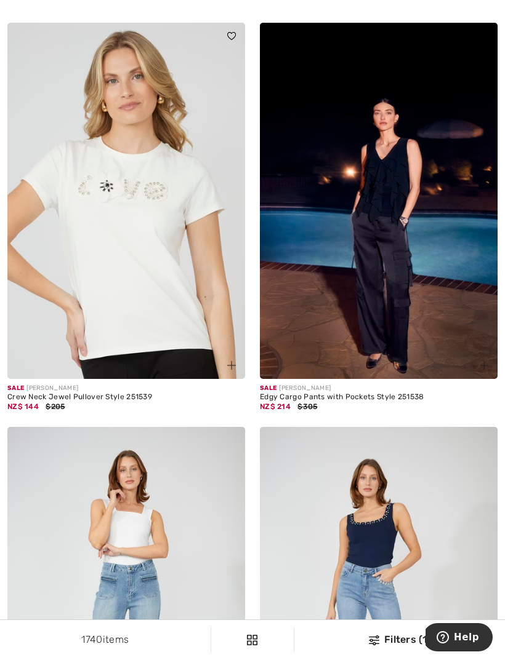
click at [170, 285] on img at bounding box center [126, 201] width 238 height 356
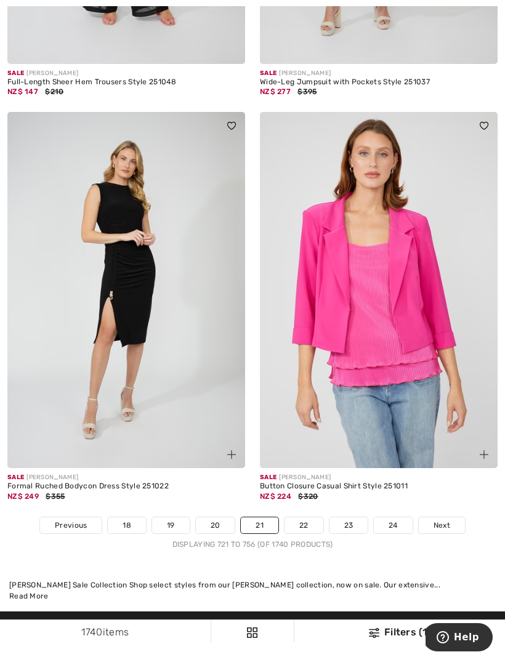
scroll to position [7214, 0]
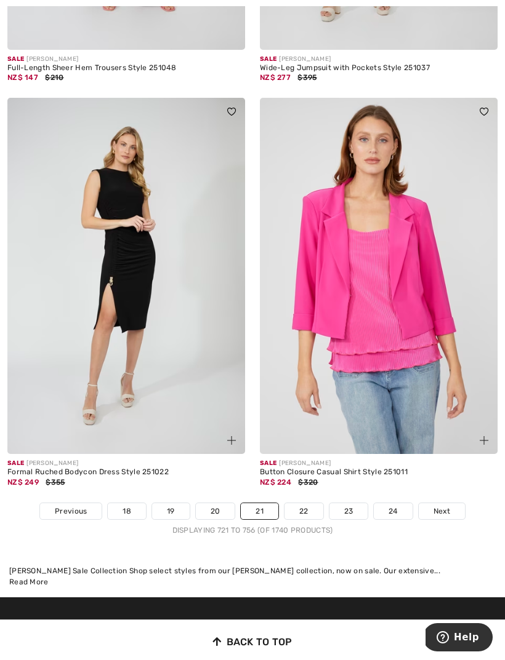
click at [446, 506] on span "Next" at bounding box center [441, 511] width 17 height 11
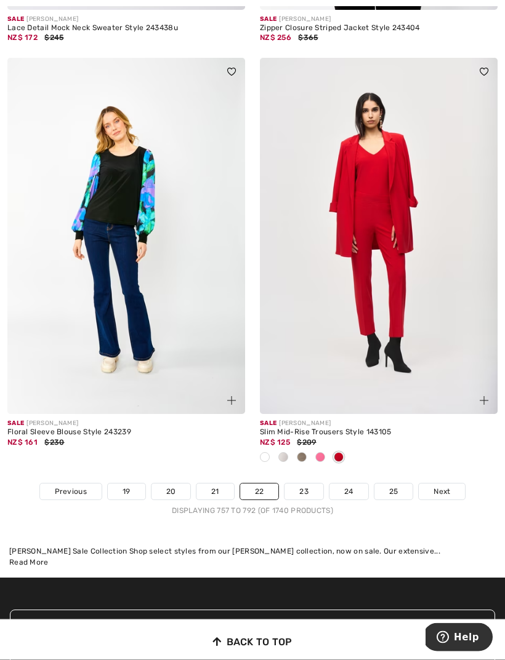
scroll to position [7335, 0]
click at [446, 486] on span "Next" at bounding box center [441, 491] width 17 height 11
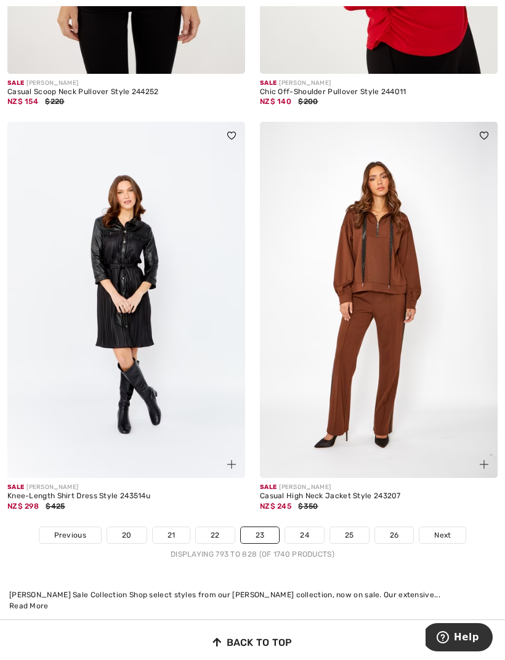
scroll to position [7209, 0]
click at [454, 528] on link "Next" at bounding box center [442, 536] width 46 height 16
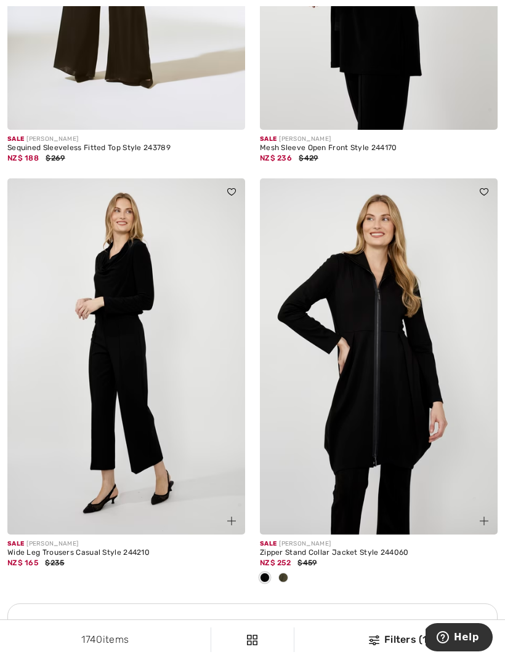
scroll to position [4541, 0]
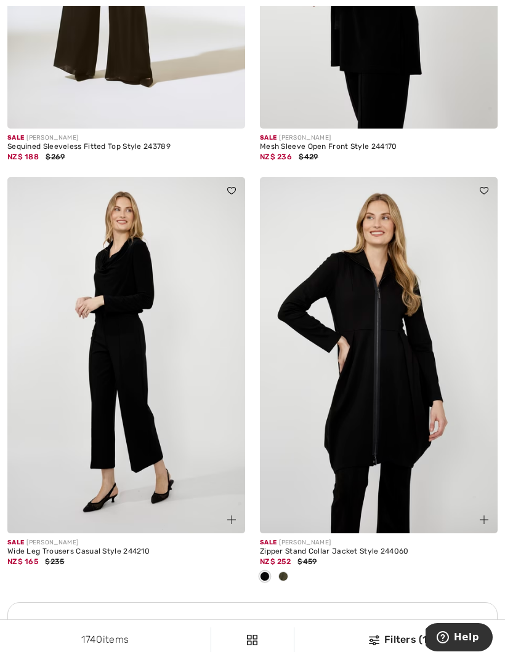
click at [292, 568] on div at bounding box center [379, 578] width 238 height 20
click at [289, 569] on div at bounding box center [283, 578] width 18 height 20
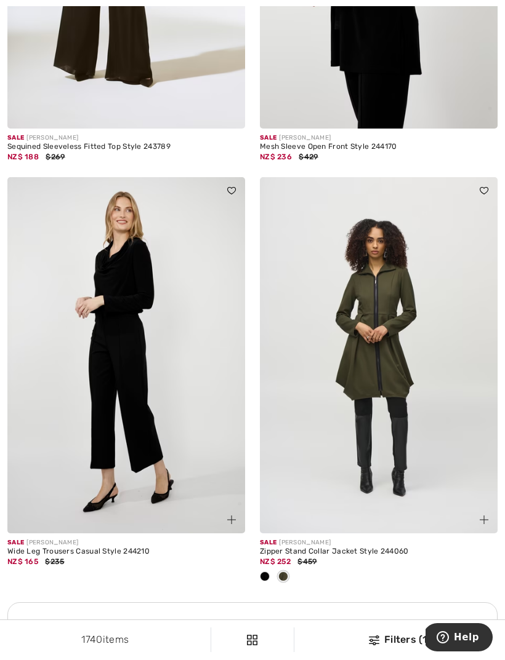
click at [438, 415] on img at bounding box center [379, 355] width 238 height 356
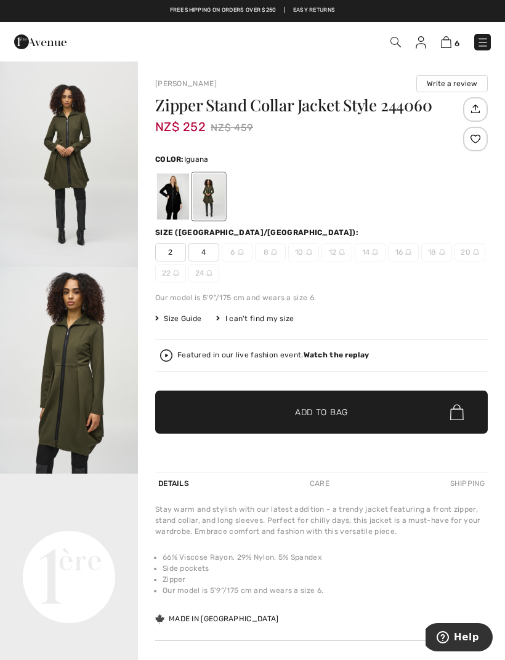
click at [172, 204] on div at bounding box center [173, 197] width 32 height 46
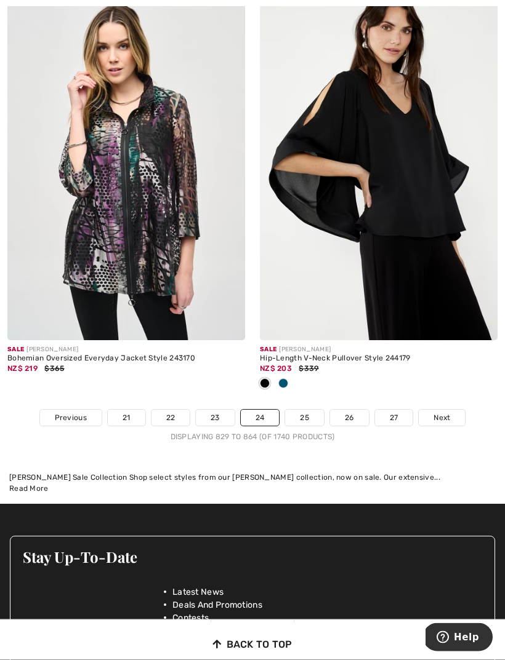
scroll to position [7435, 0]
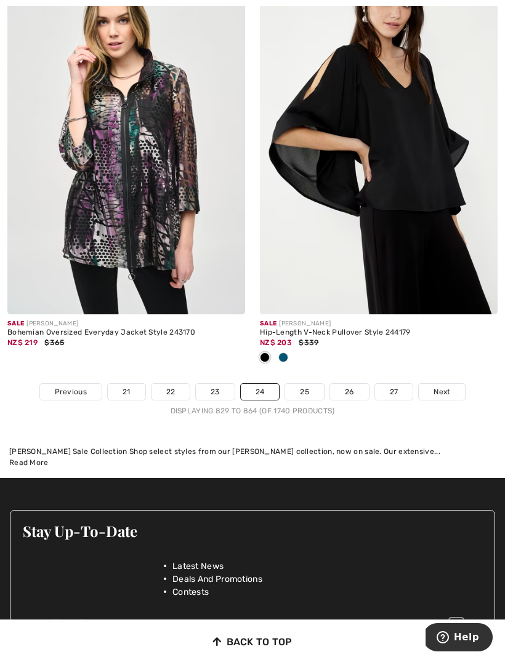
click at [291, 351] on div at bounding box center [283, 358] width 18 height 20
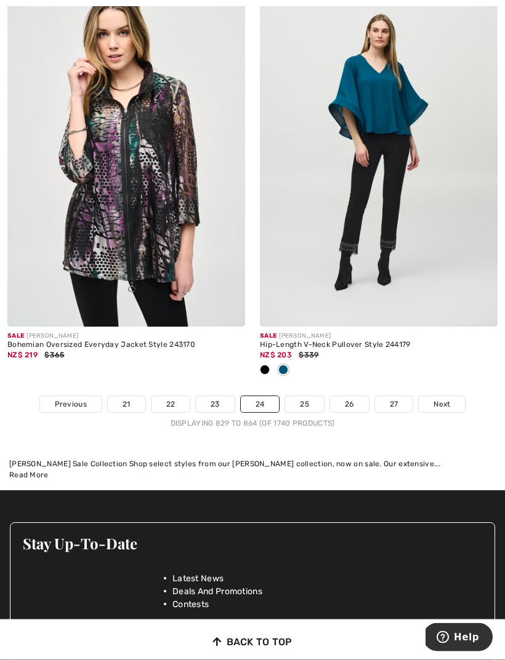
scroll to position [7402, 0]
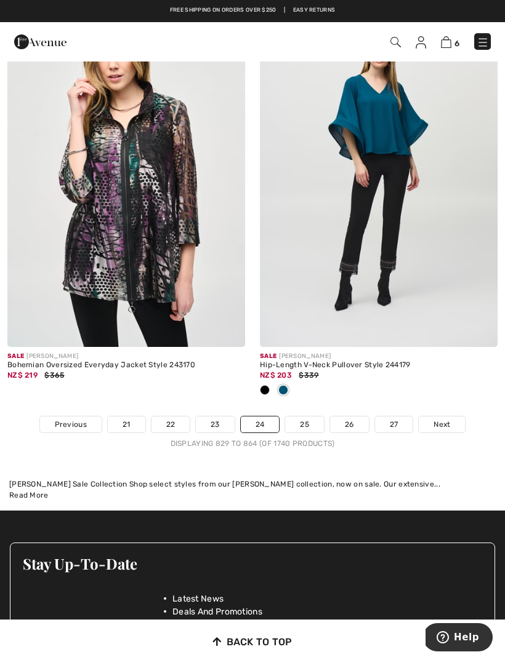
click at [448, 419] on span "Next" at bounding box center [441, 424] width 17 height 11
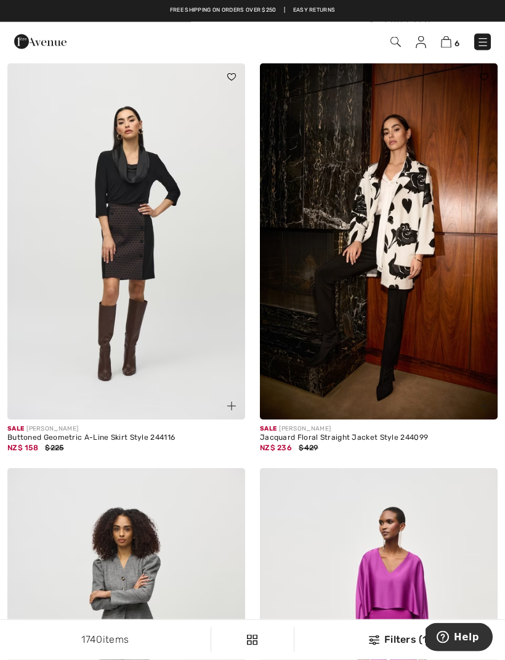
scroll to position [6560, 0]
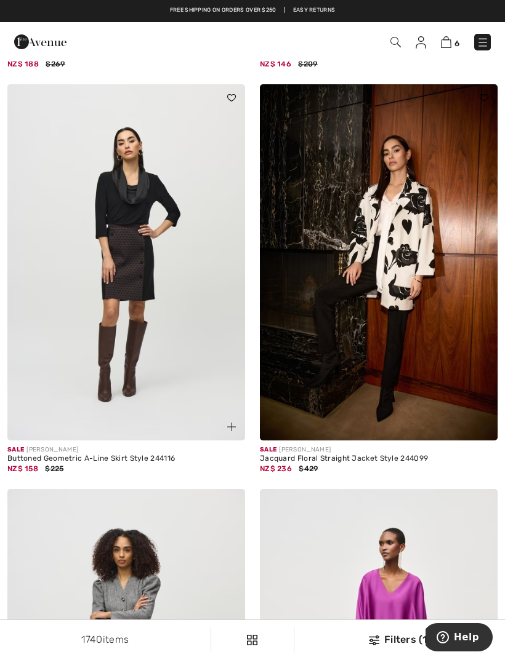
click at [408, 339] on img at bounding box center [379, 262] width 238 height 356
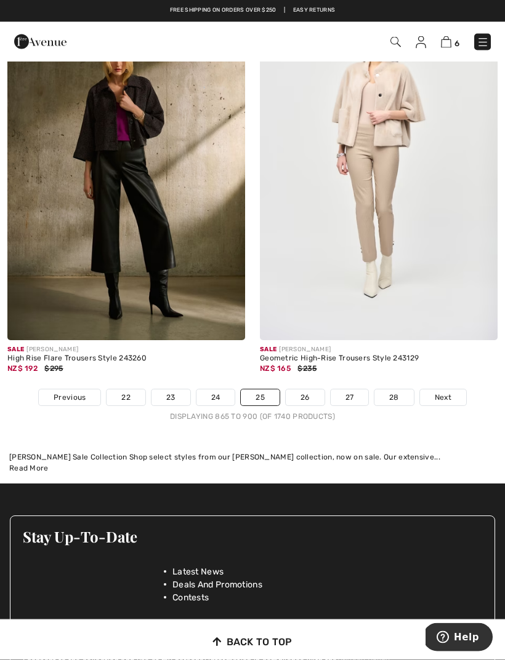
scroll to position [7457, 0]
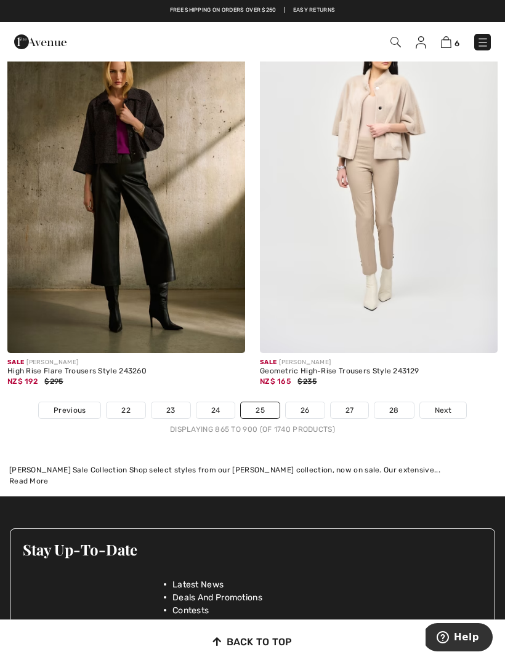
click at [446, 406] on span "Next" at bounding box center [443, 410] width 17 height 11
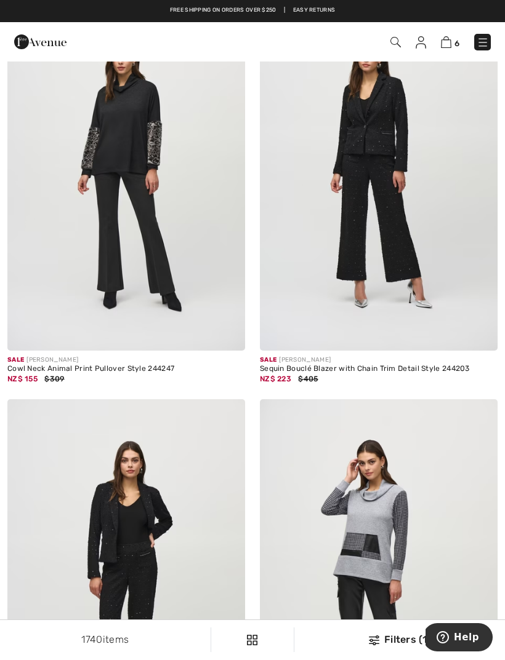
scroll to position [571, 0]
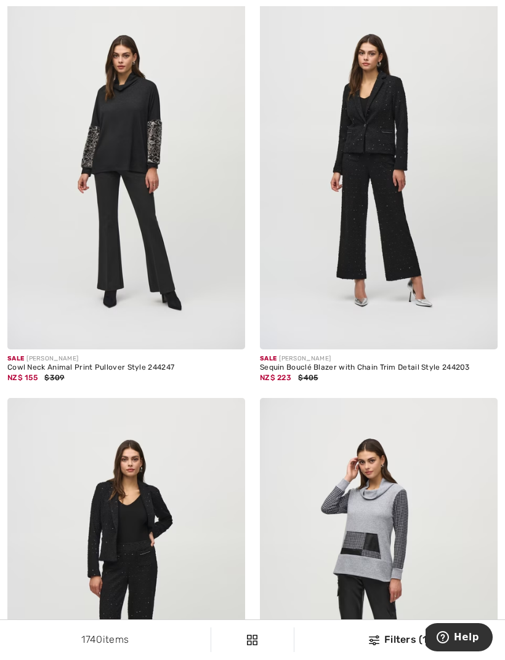
click at [166, 239] on img at bounding box center [126, 171] width 238 height 356
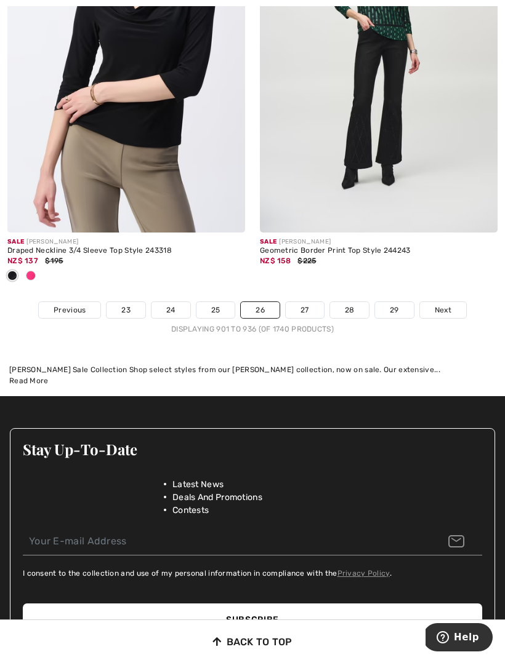
scroll to position [7653, 0]
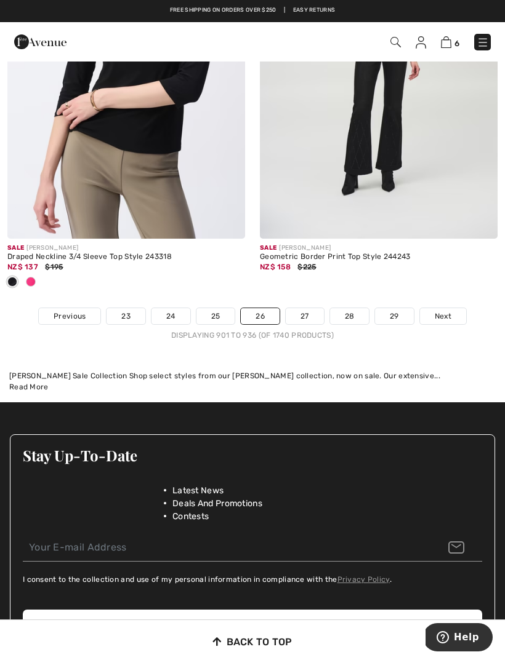
click at [450, 311] on span "Next" at bounding box center [443, 316] width 17 height 11
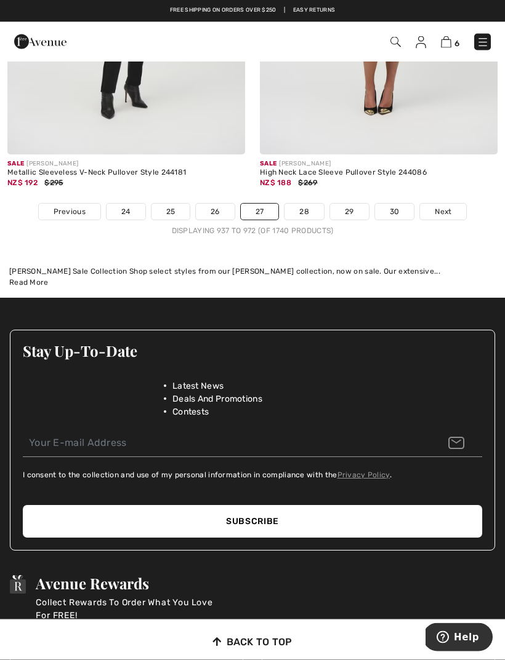
scroll to position [7694, 0]
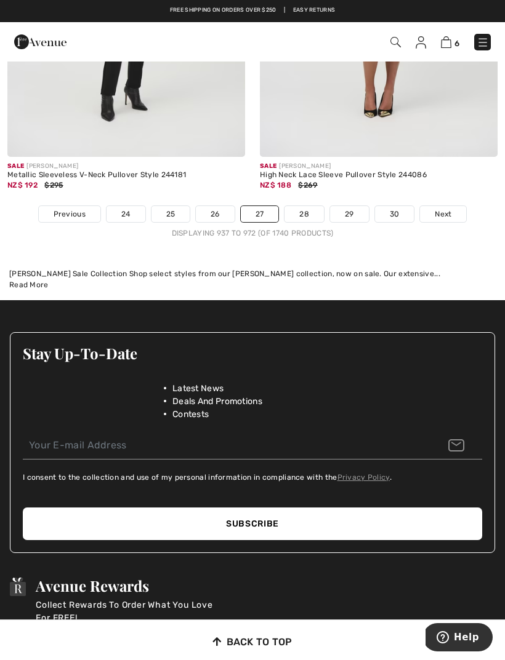
click at [454, 212] on link "Next" at bounding box center [443, 214] width 46 height 16
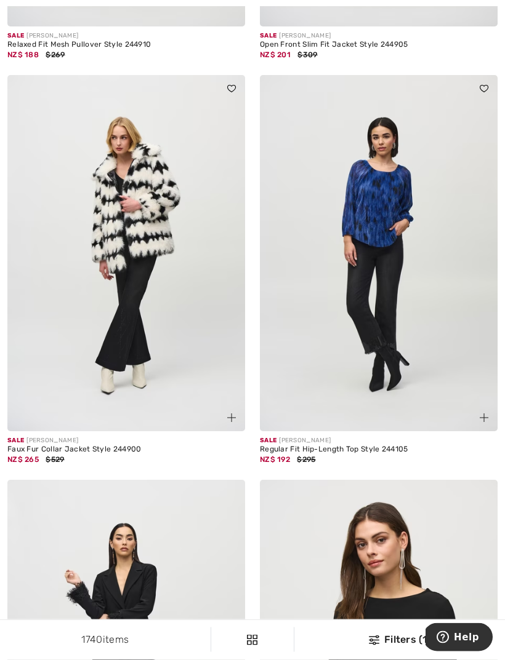
scroll to position [2997, 0]
click at [154, 289] on img at bounding box center [126, 253] width 238 height 356
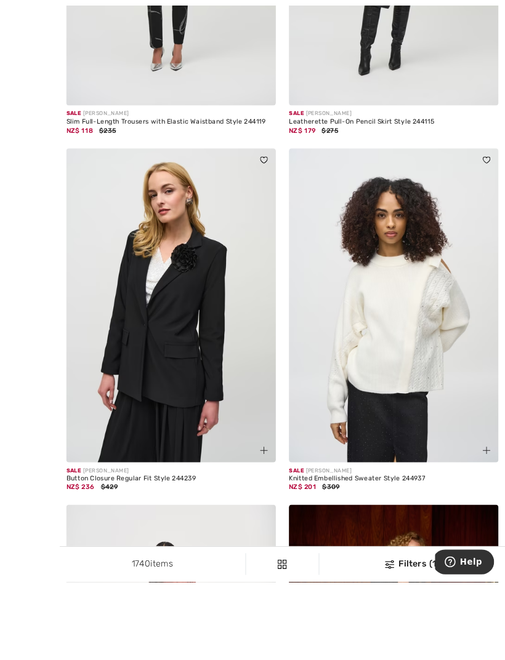
scroll to position [4200, 0]
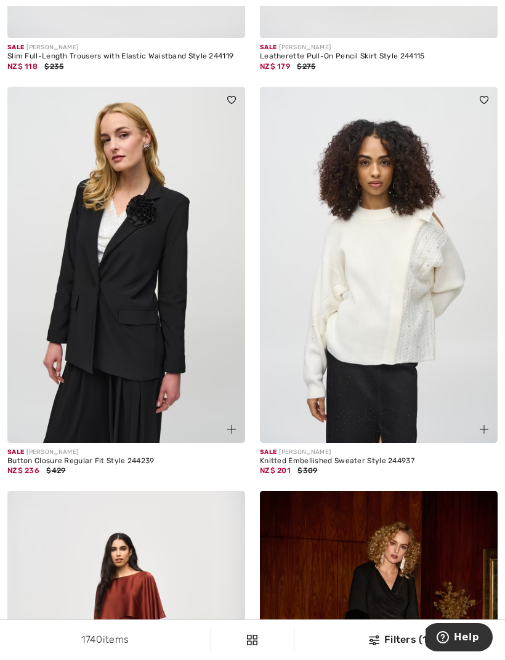
click at [379, 328] on img at bounding box center [379, 265] width 238 height 356
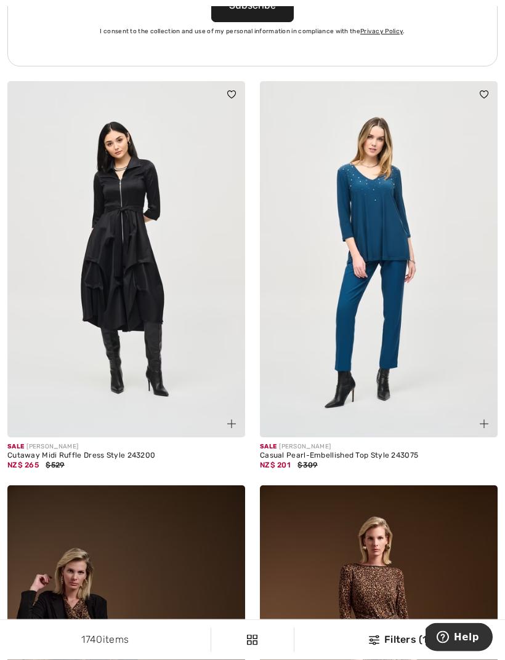
scroll to position [5200, 0]
click at [133, 278] on img at bounding box center [126, 259] width 238 height 356
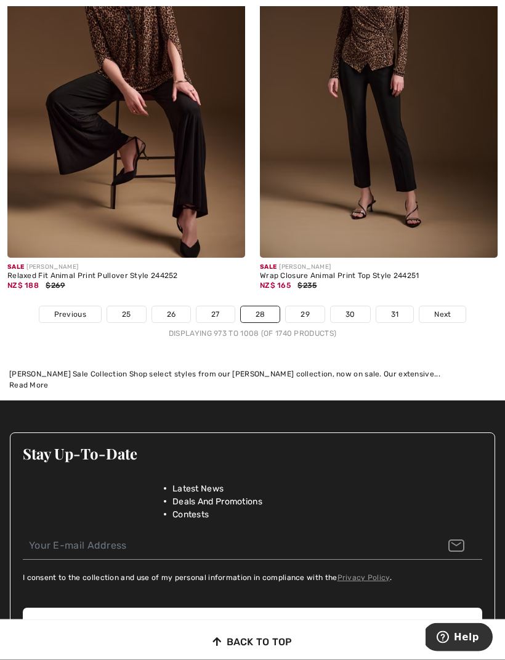
scroll to position [7466, 0]
click at [448, 307] on link "Next" at bounding box center [442, 315] width 46 height 16
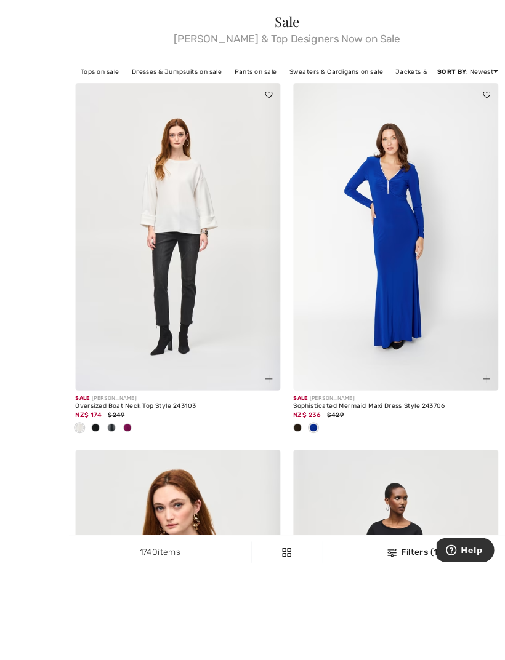
scroll to position [111, 0]
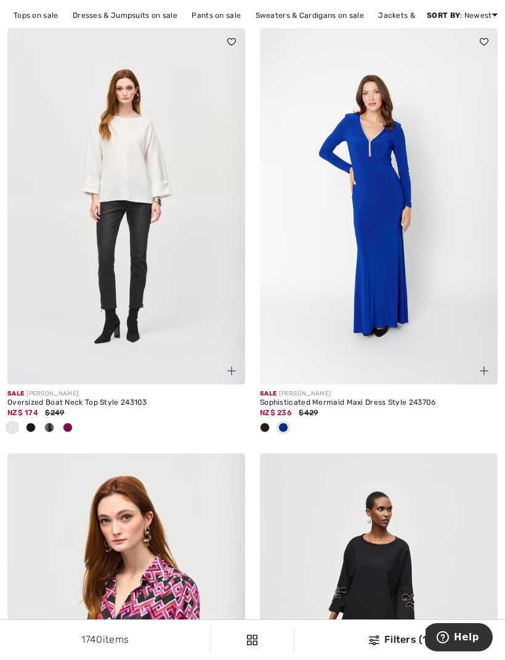
click at [75, 427] on div at bounding box center [67, 429] width 18 height 20
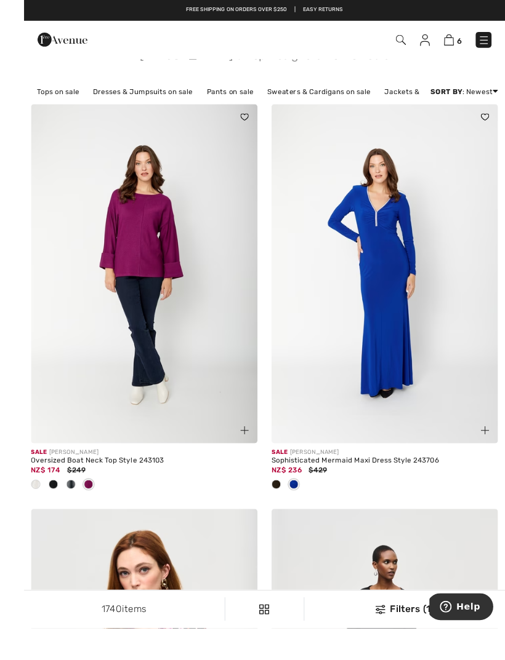
scroll to position [66, 0]
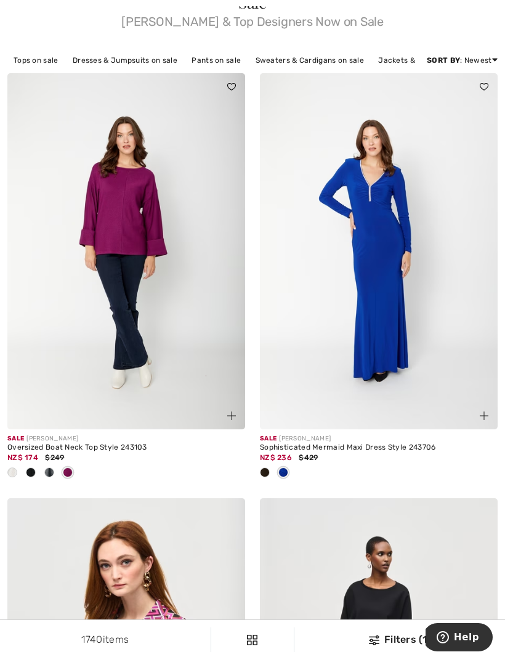
click at [132, 311] on img at bounding box center [126, 251] width 238 height 356
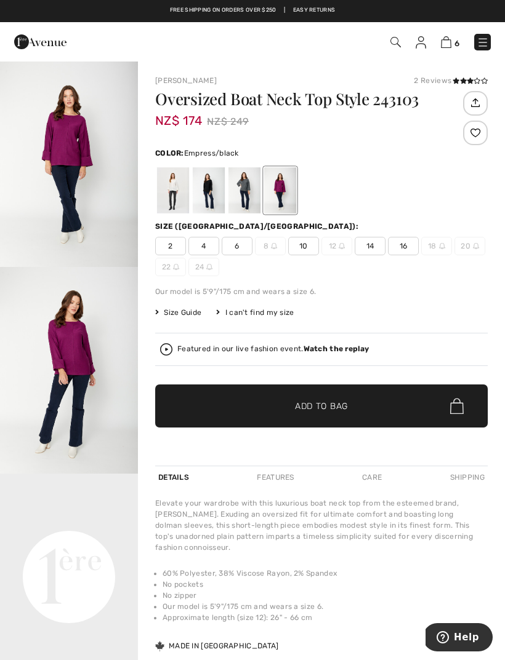
click at [374, 247] on span "14" at bounding box center [370, 246] width 31 height 18
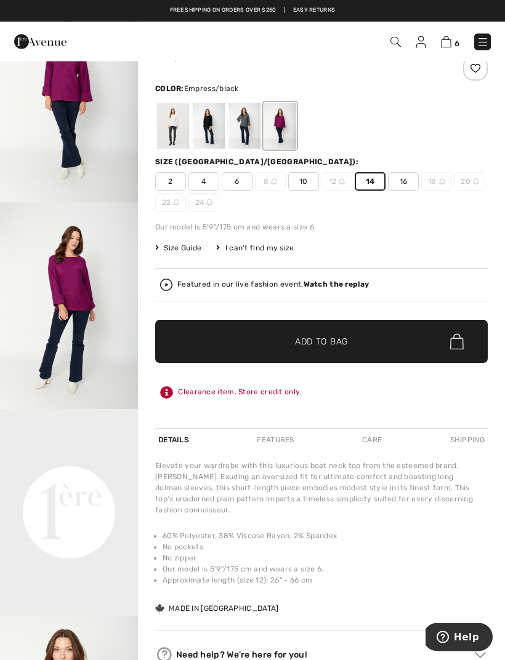
scroll to position [62, 0]
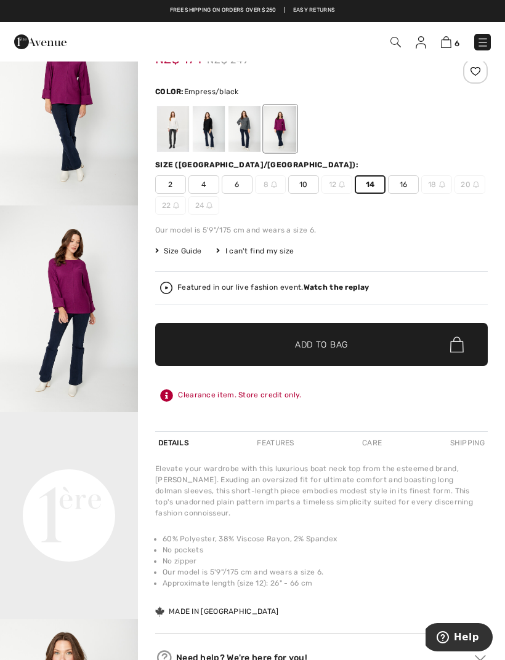
click at [345, 343] on span "Add to Bag" at bounding box center [321, 345] width 53 height 13
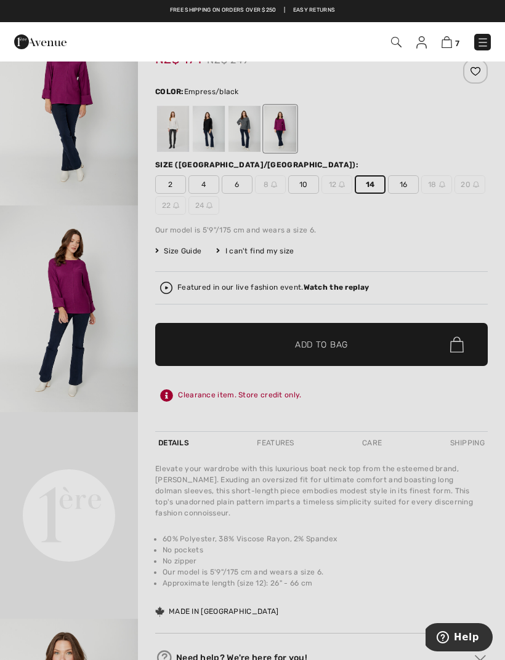
click at [411, 473] on div at bounding box center [252, 330] width 505 height 660
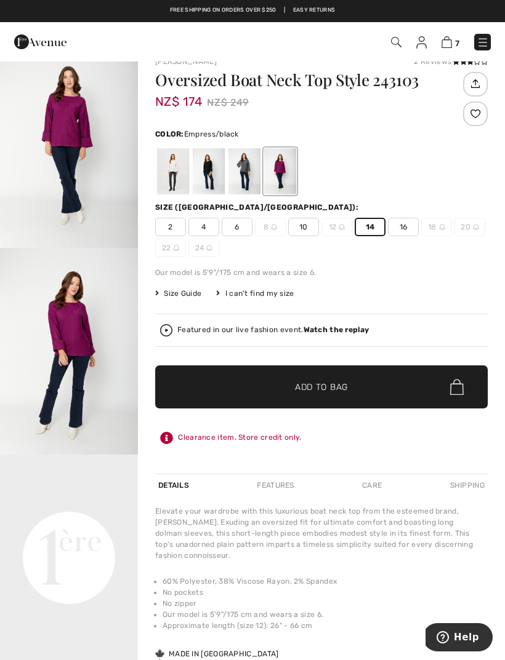
scroll to position [0, 0]
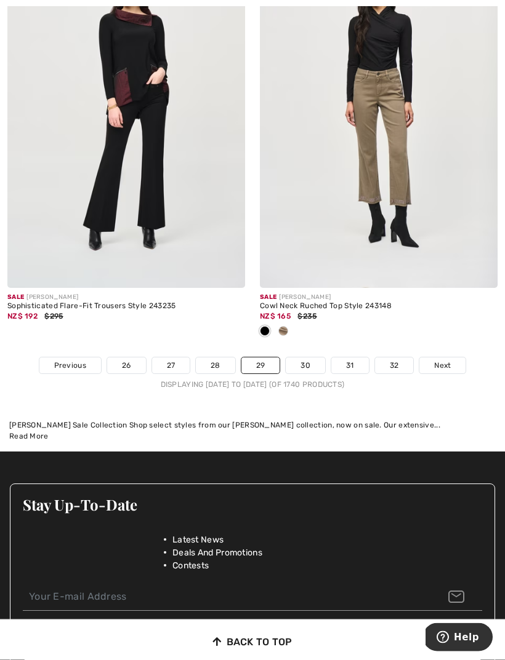
scroll to position [7441, 0]
click at [447, 360] on span "Next" at bounding box center [442, 365] width 17 height 11
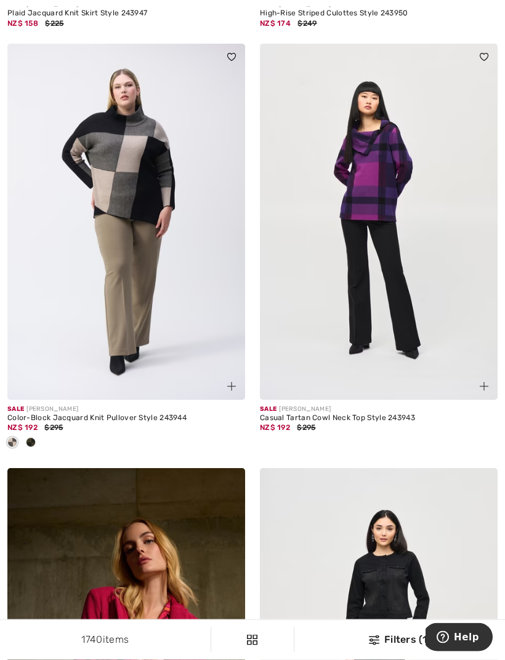
scroll to position [3884, 0]
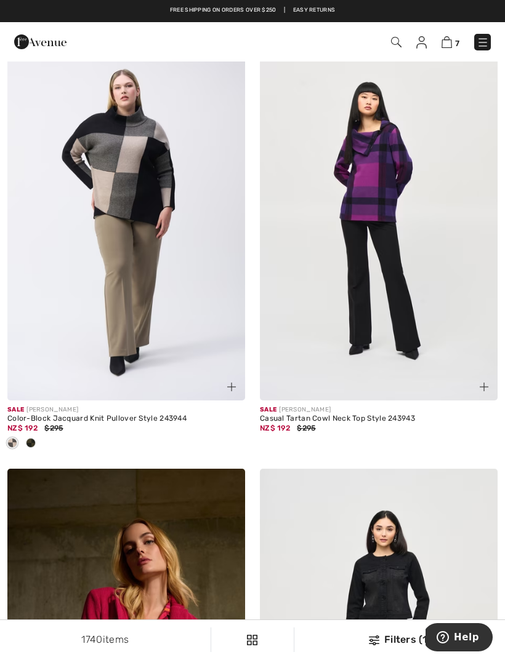
click at [394, 255] on img at bounding box center [379, 222] width 238 height 356
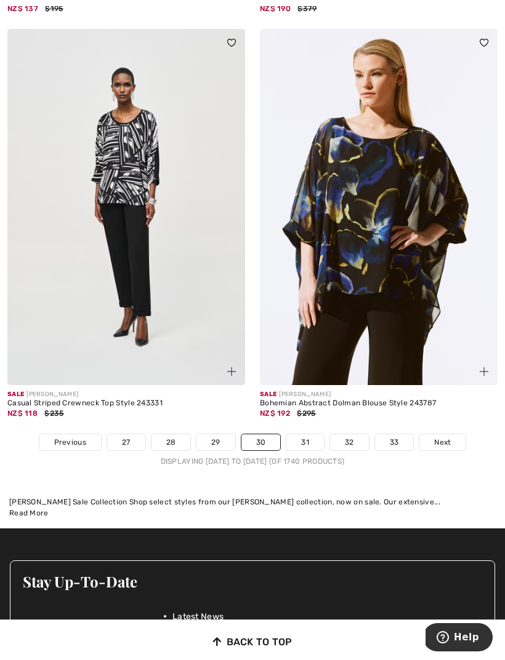
scroll to position [7365, 0]
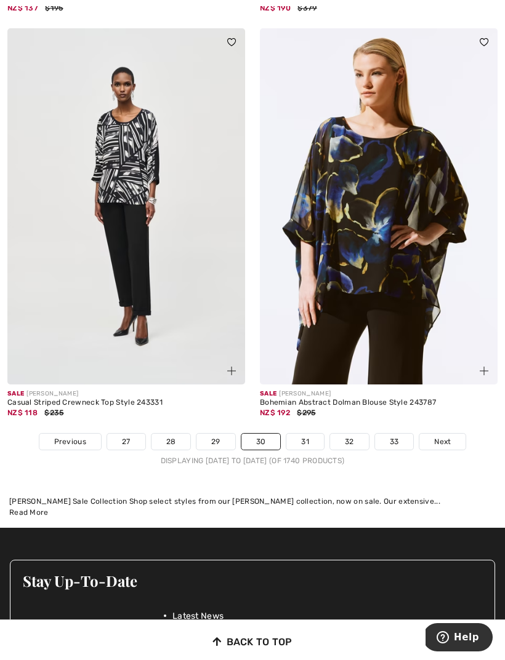
click at [457, 434] on link "Next" at bounding box center [442, 442] width 46 height 16
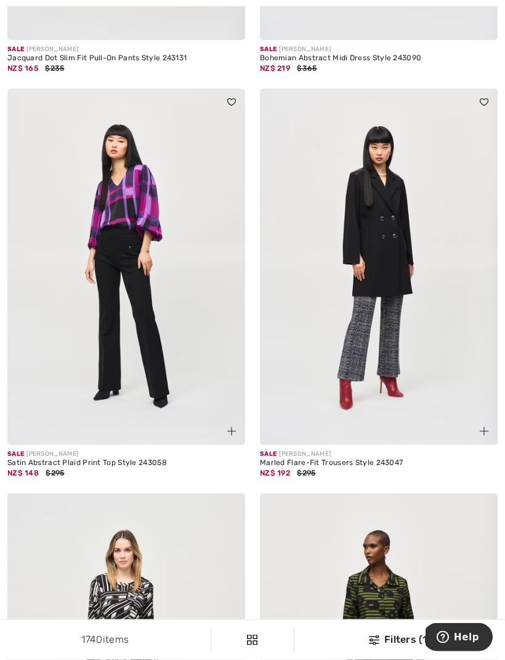
scroll to position [6029, 0]
click at [118, 267] on img at bounding box center [126, 267] width 238 height 356
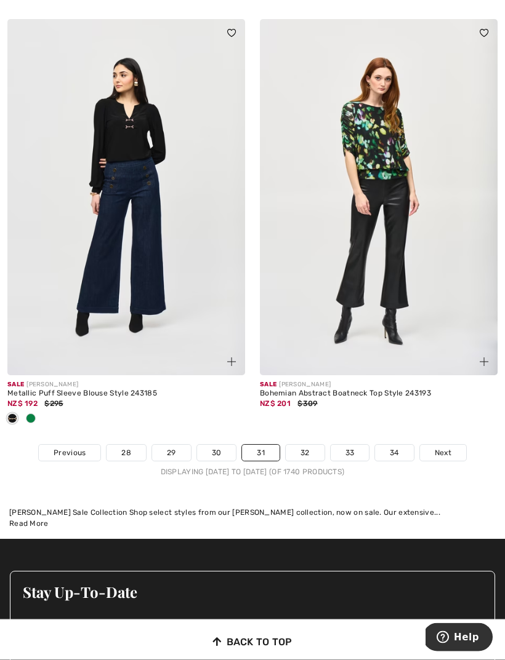
scroll to position [7333, 0]
click at [454, 447] on link "Next" at bounding box center [443, 453] width 46 height 16
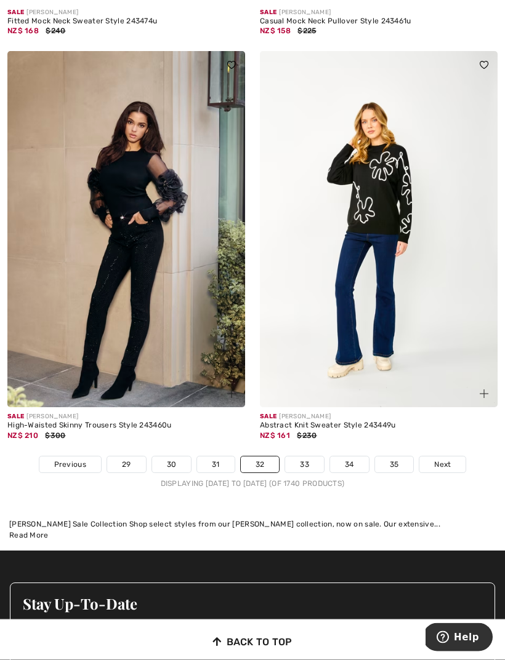
scroll to position [7261, 0]
click at [451, 458] on link "Next" at bounding box center [442, 465] width 46 height 16
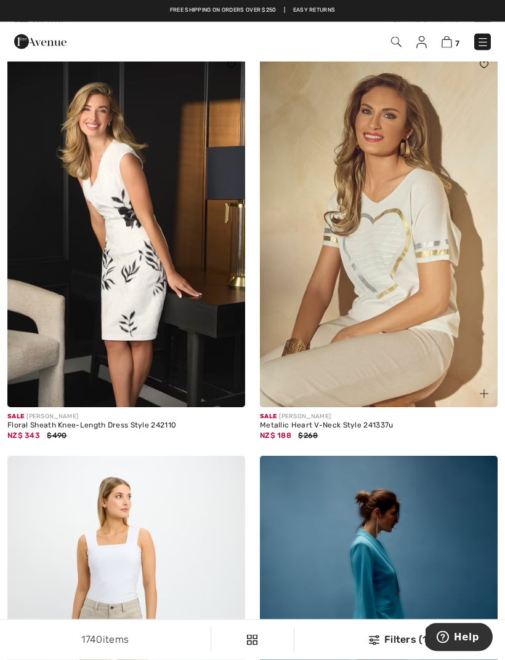
scroll to position [2604, 0]
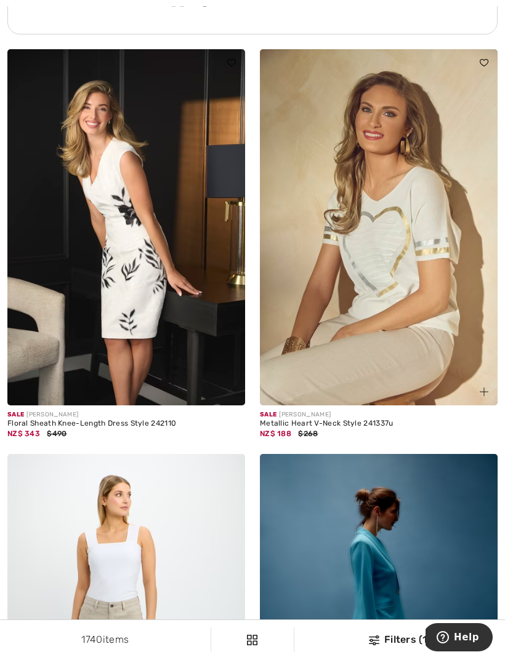
click at [425, 286] on img at bounding box center [379, 227] width 238 height 356
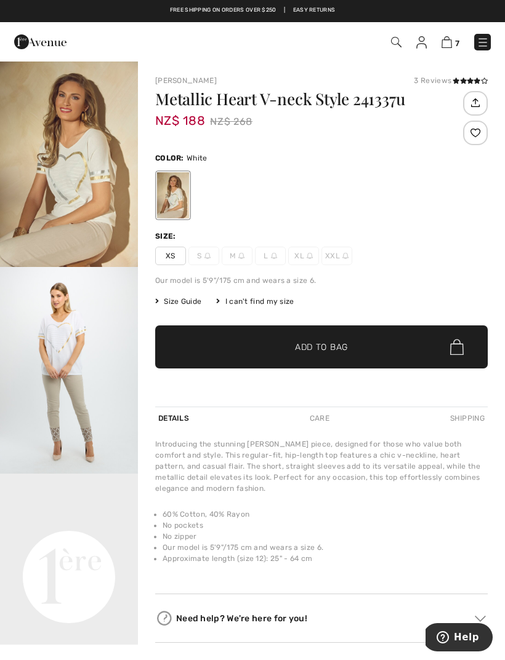
click at [435, 197] on div at bounding box center [321, 195] width 332 height 51
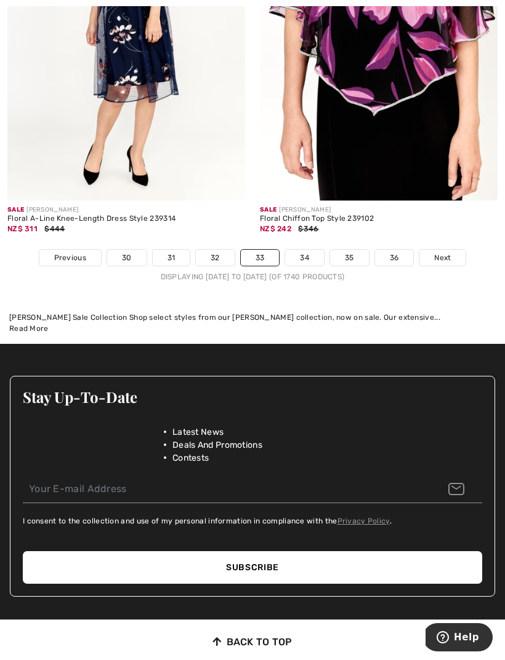
scroll to position [7446, 0]
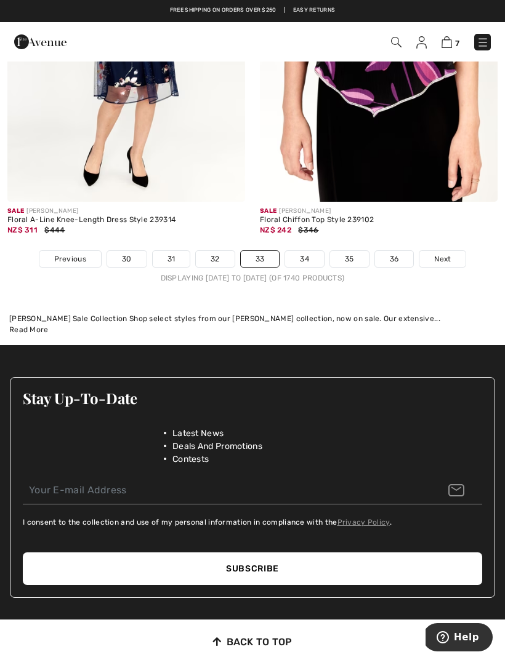
click at [443, 254] on span "Next" at bounding box center [442, 259] width 17 height 11
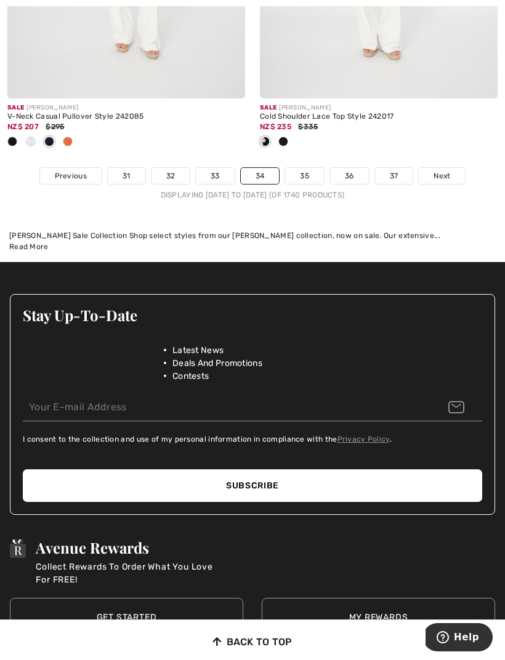
scroll to position [7672, 0]
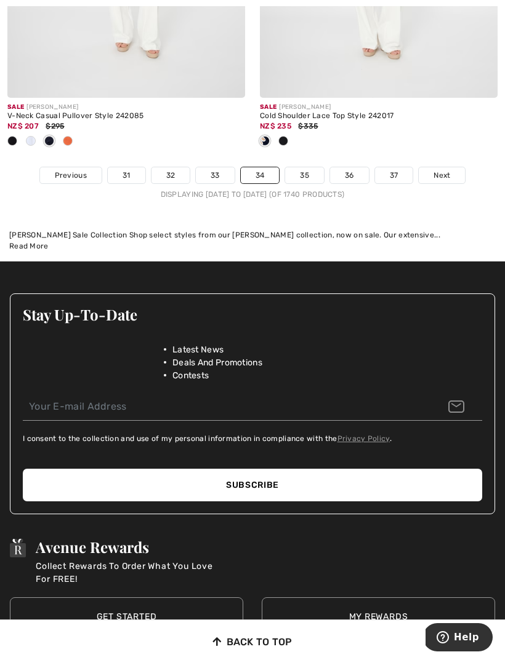
click at [452, 170] on link "Next" at bounding box center [442, 175] width 46 height 16
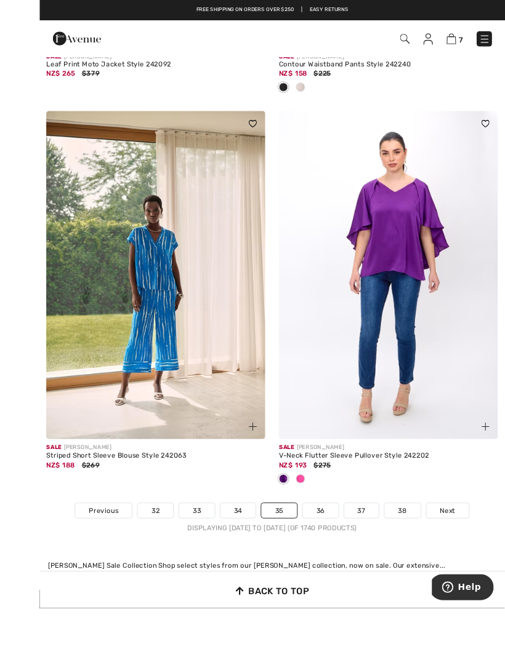
scroll to position [7519, 0]
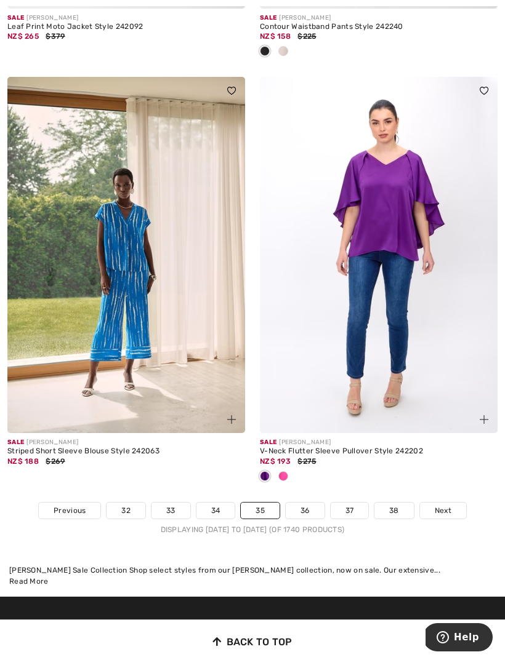
click at [453, 503] on link "Next" at bounding box center [443, 511] width 46 height 16
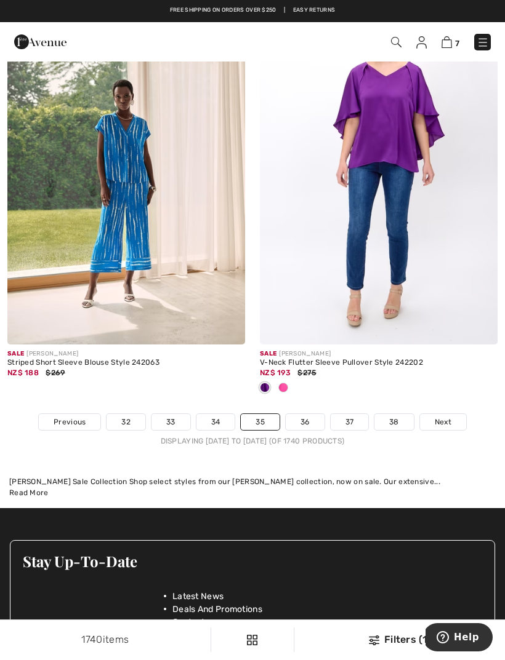
scroll to position [7657, 0]
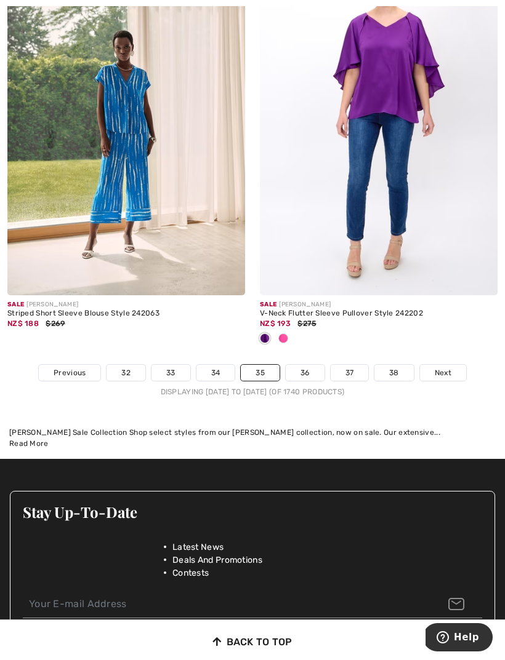
click at [386, 177] on img at bounding box center [379, 117] width 238 height 356
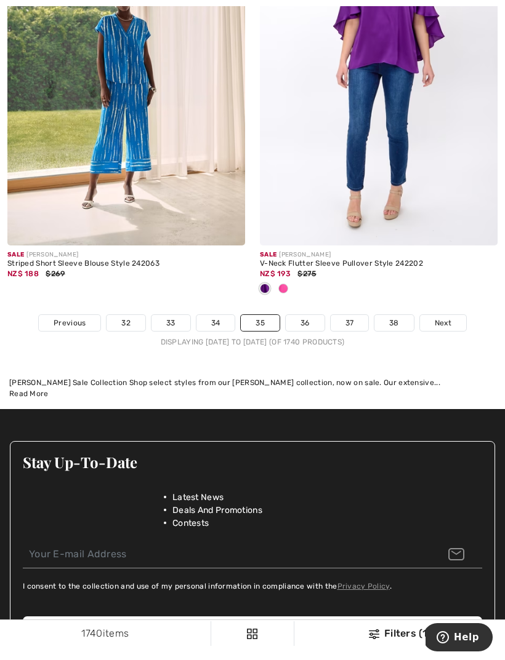
scroll to position [7757, 0]
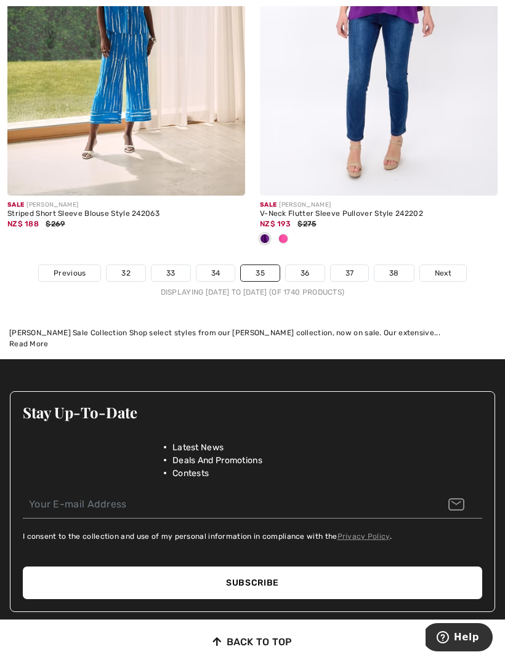
click at [447, 268] on span "Next" at bounding box center [443, 273] width 17 height 11
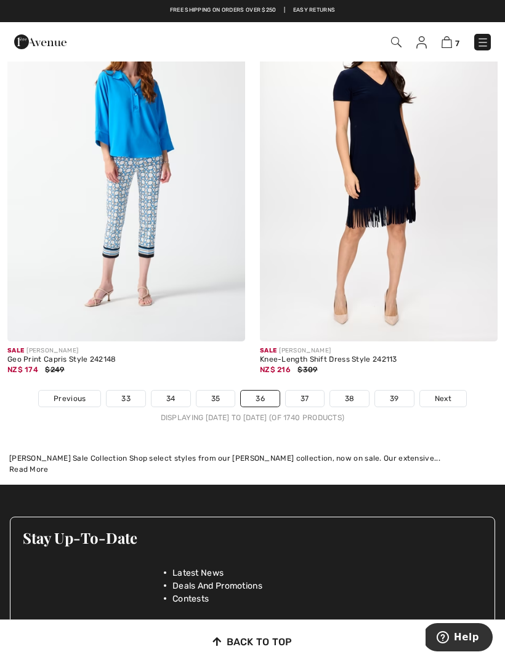
scroll to position [7419, 0]
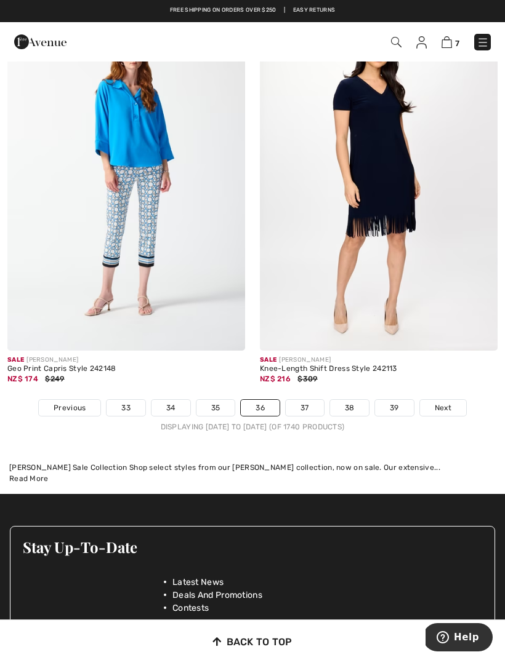
click at [445, 406] on link "Next" at bounding box center [443, 408] width 46 height 16
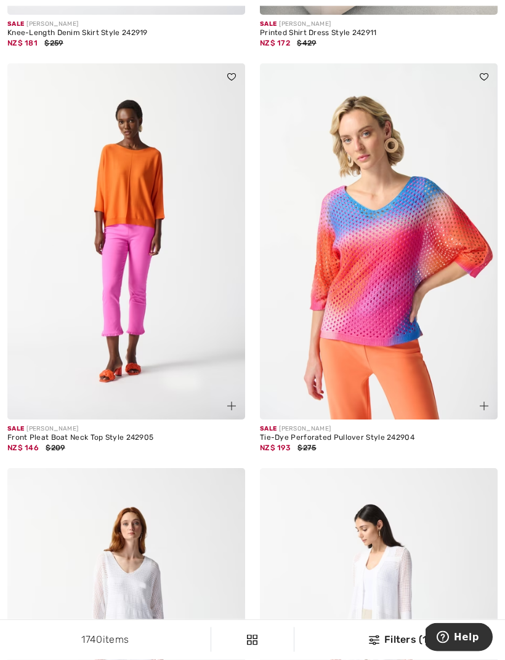
scroll to position [3440, 0]
click at [390, 263] on img at bounding box center [379, 241] width 238 height 356
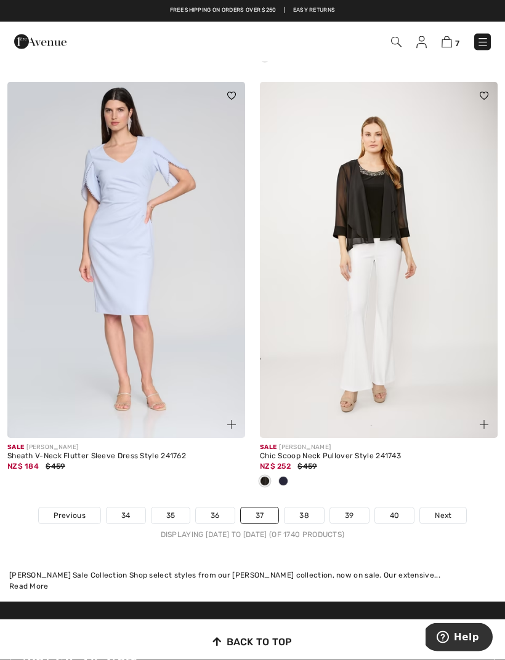
scroll to position [7351, 0]
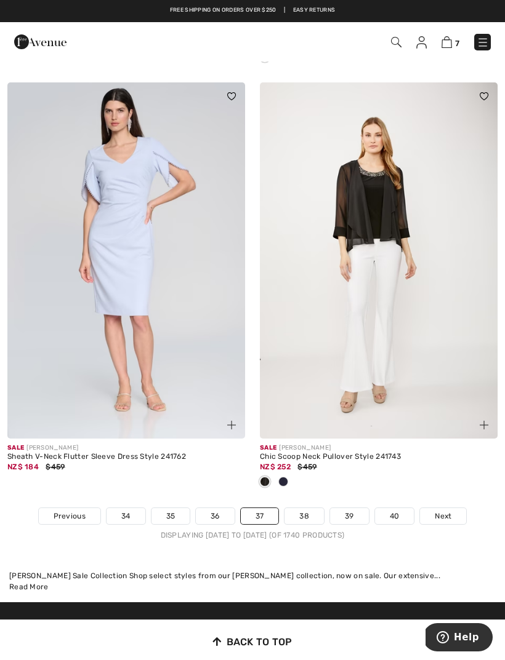
click at [451, 511] on span "Next" at bounding box center [443, 516] width 17 height 11
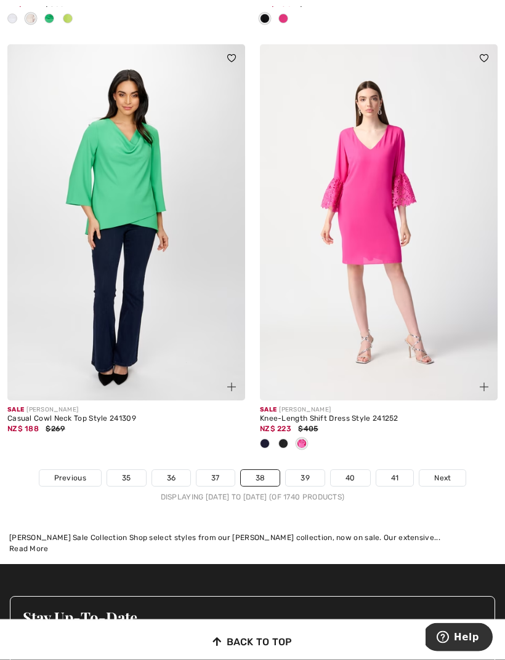
scroll to position [7594, 0]
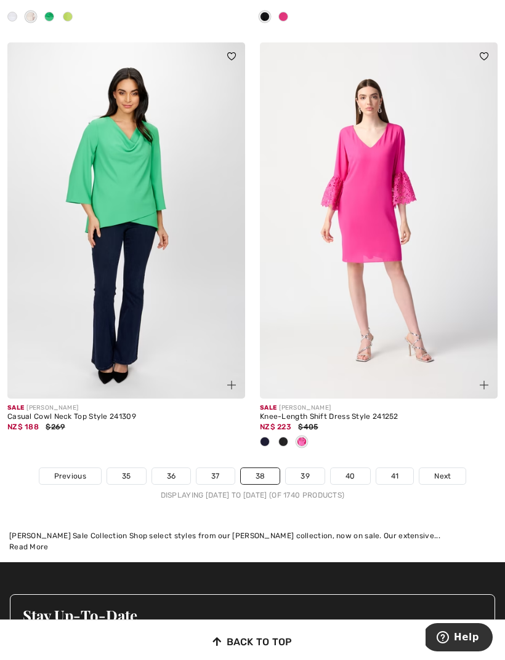
click at [453, 471] on link "Next" at bounding box center [442, 476] width 46 height 16
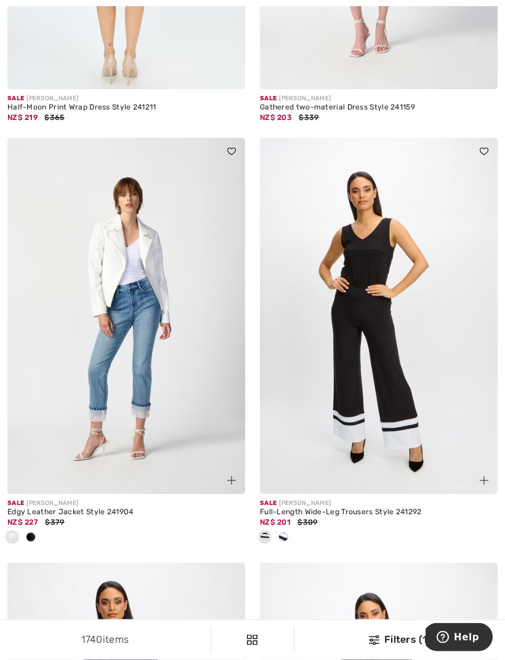
scroll to position [3386, 0]
click at [35, 533] on span at bounding box center [31, 537] width 10 height 10
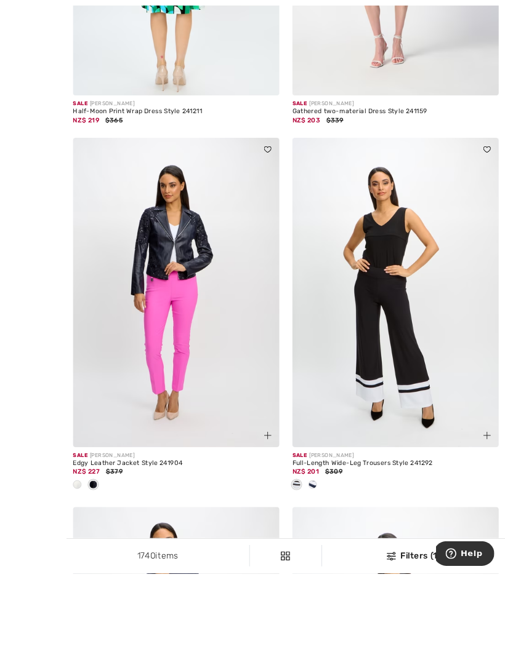
scroll to position [3446, 0]
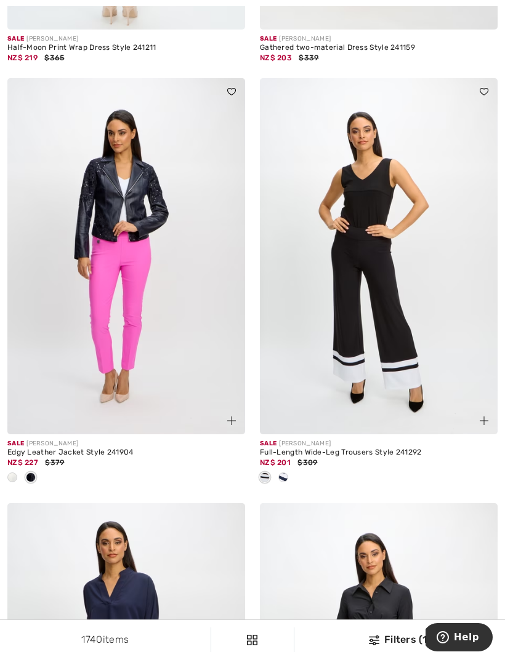
click at [146, 319] on img at bounding box center [126, 256] width 238 height 356
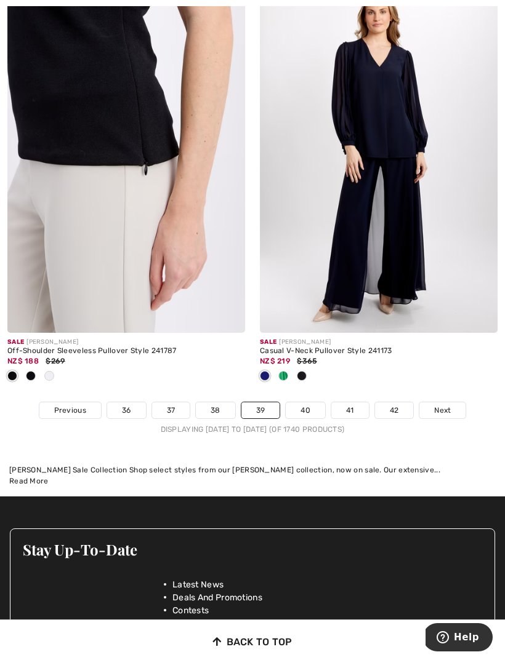
scroll to position [7477, 0]
click at [449, 406] on span "Next" at bounding box center [442, 411] width 17 height 11
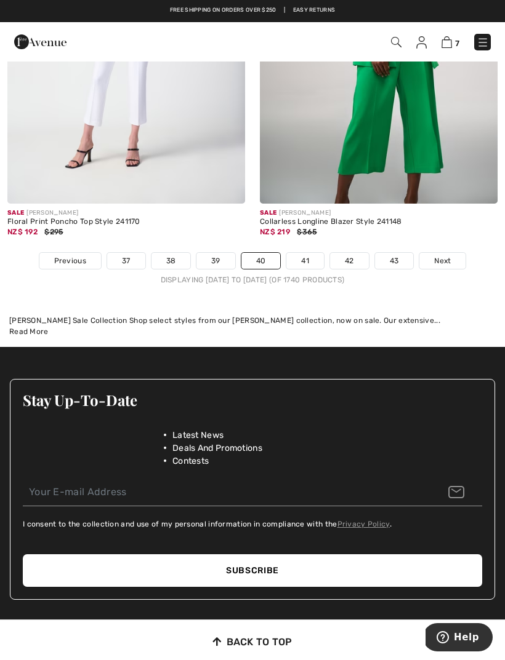
scroll to position [7567, 0]
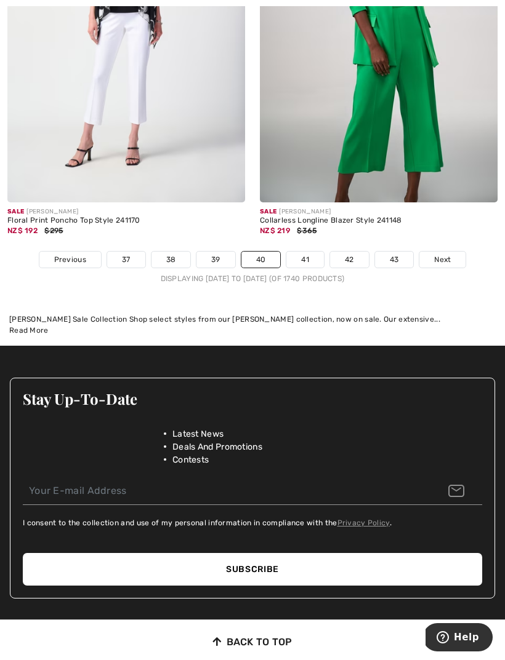
click at [456, 252] on link "Next" at bounding box center [442, 260] width 46 height 16
click at [444, 254] on span "Next" at bounding box center [442, 259] width 17 height 11
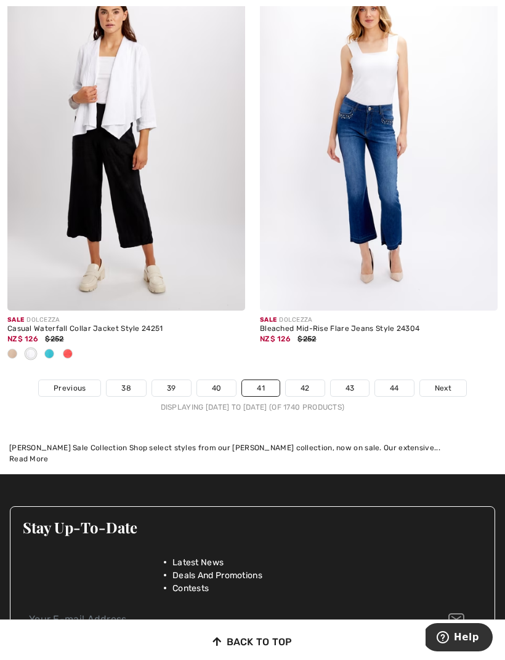
scroll to position [7358, 0]
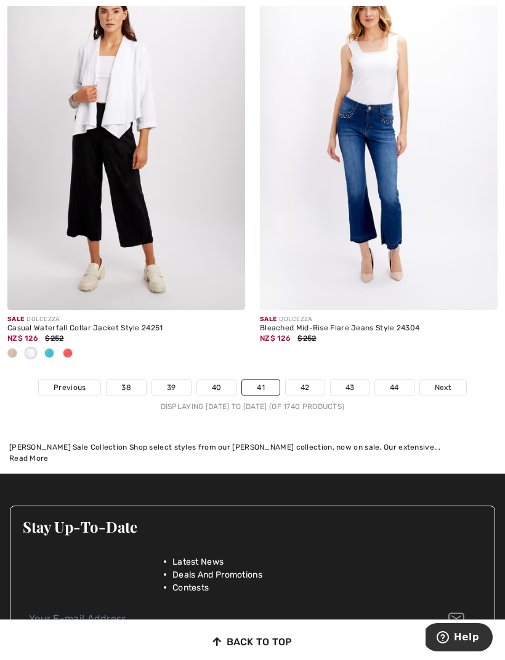
click at [450, 382] on span "Next" at bounding box center [443, 387] width 17 height 11
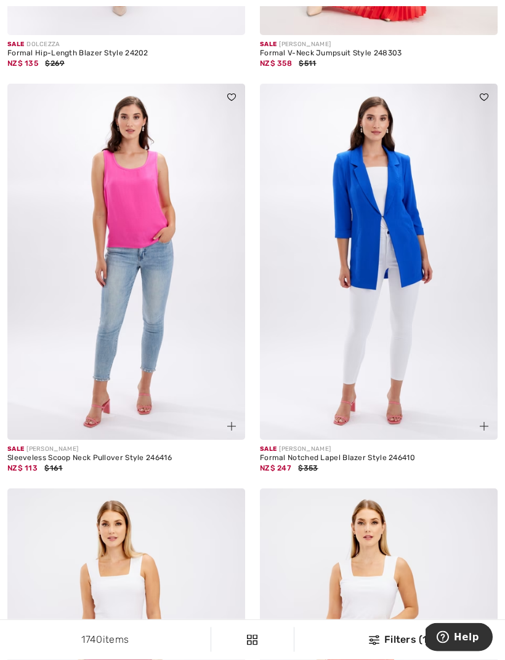
scroll to position [461, 0]
click at [421, 321] on img at bounding box center [379, 261] width 238 height 356
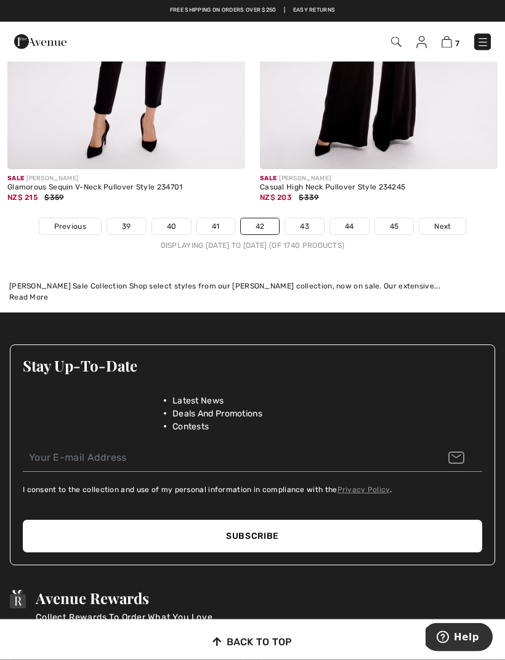
scroll to position [7560, 0]
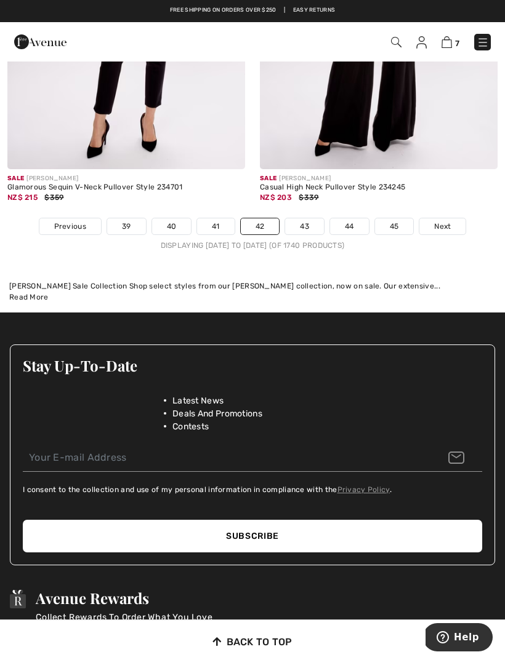
click at [455, 219] on link "Next" at bounding box center [442, 227] width 46 height 16
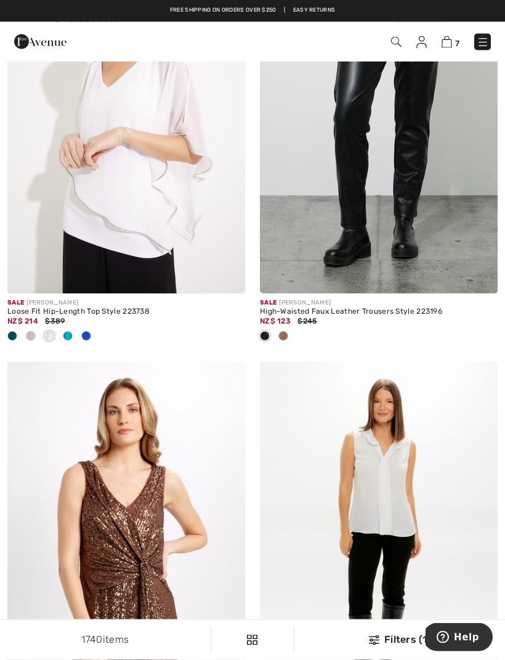
scroll to position [1011, 0]
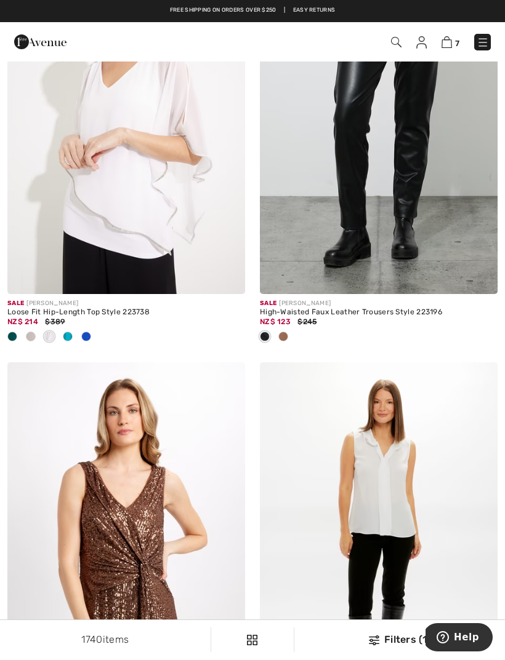
click at [93, 332] on div at bounding box center [86, 337] width 18 height 20
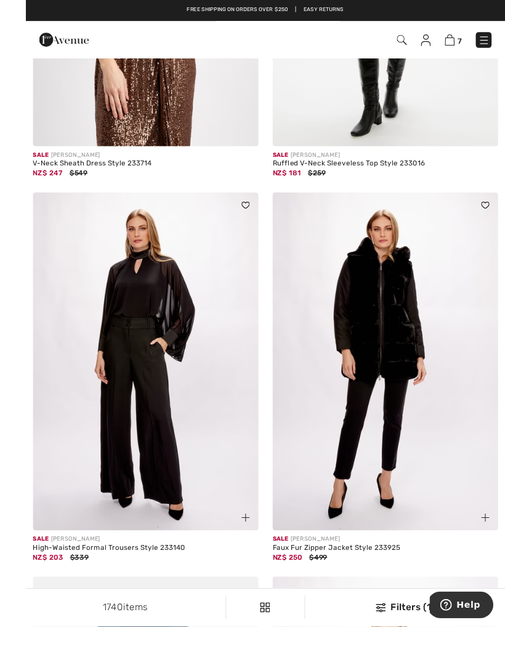
scroll to position [1648, 0]
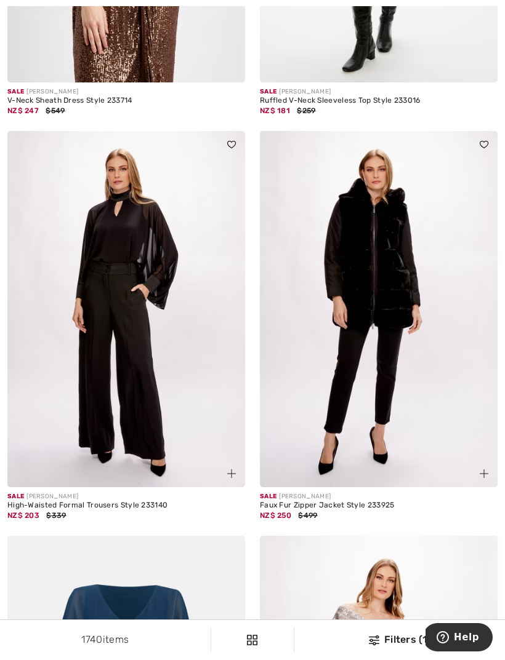
click at [387, 305] on img at bounding box center [379, 309] width 238 height 356
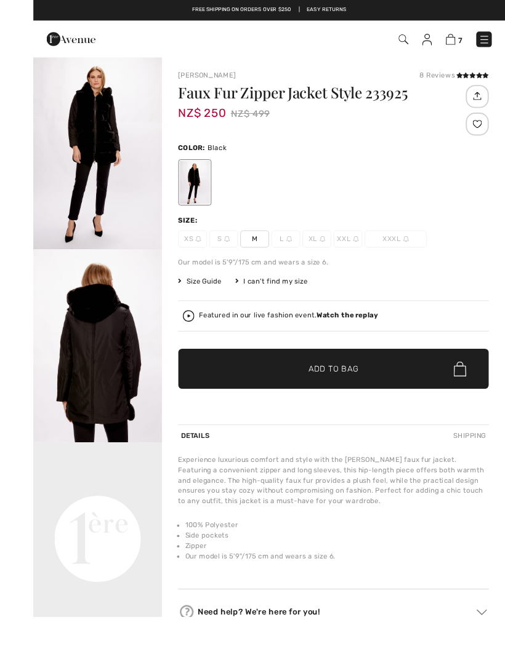
scroll to position [70, 0]
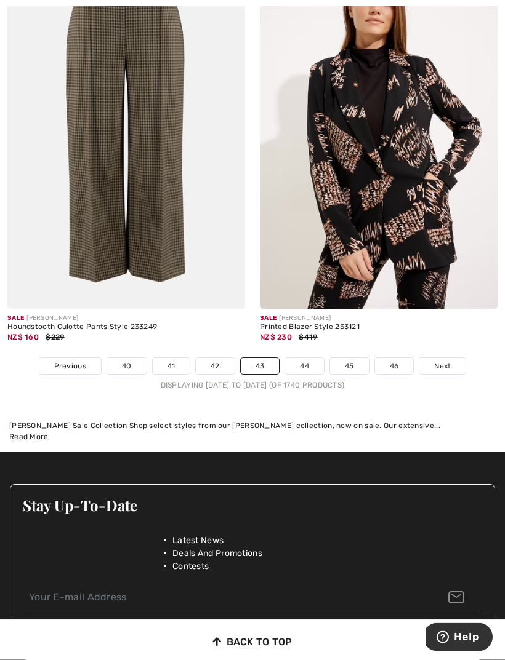
scroll to position [7481, 0]
click at [444, 364] on link "Next" at bounding box center [442, 366] width 46 height 16
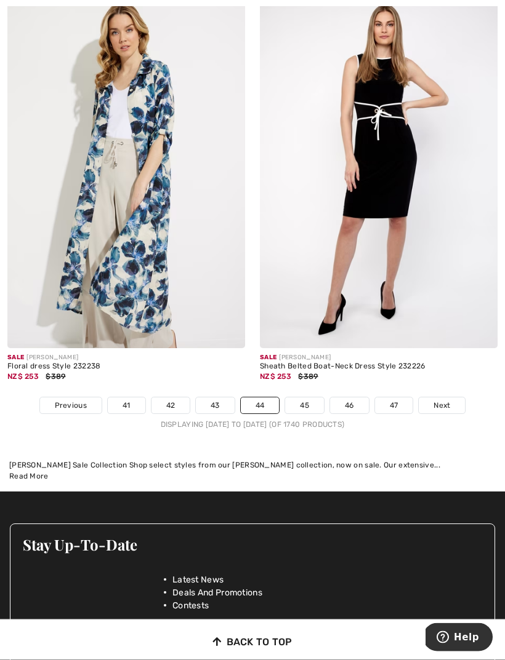
scroll to position [7401, 0]
click at [454, 403] on link "Next" at bounding box center [442, 406] width 46 height 16
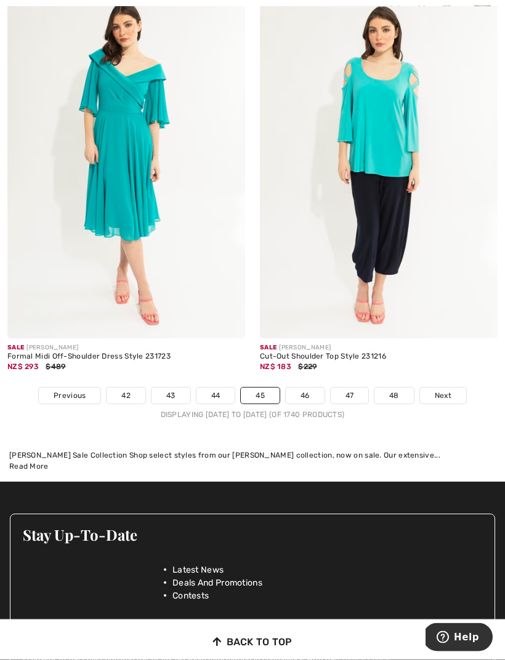
scroll to position [7431, 0]
click at [451, 390] on span "Next" at bounding box center [443, 395] width 17 height 11
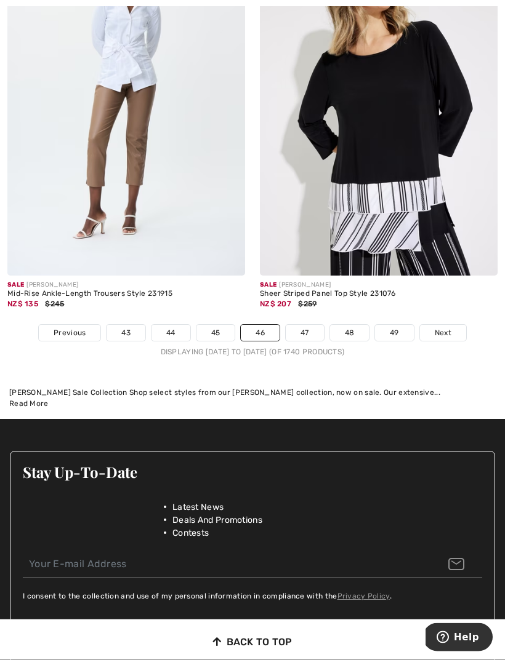
scroll to position [7453, 0]
click at [452, 329] on link "Next" at bounding box center [443, 333] width 46 height 16
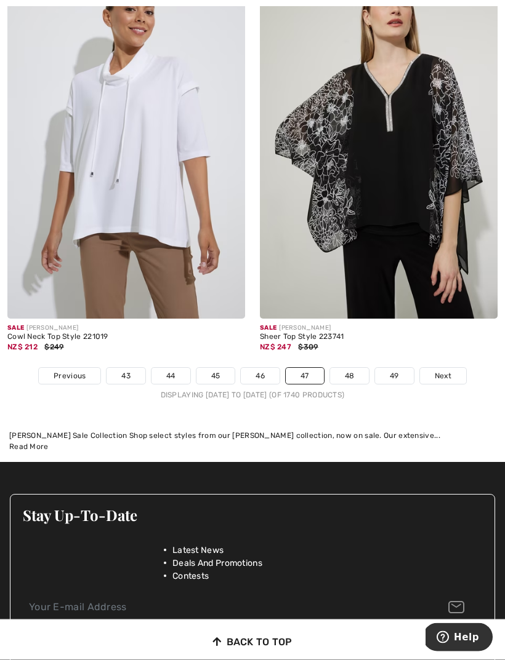
scroll to position [7390, 0]
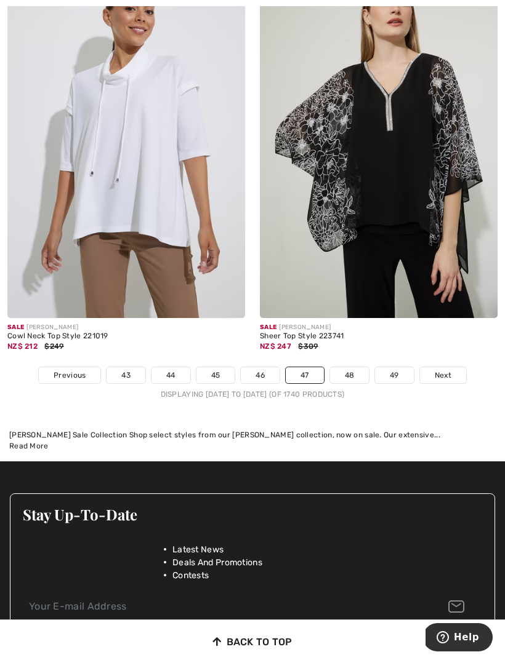
click at [450, 370] on span "Next" at bounding box center [443, 375] width 17 height 11
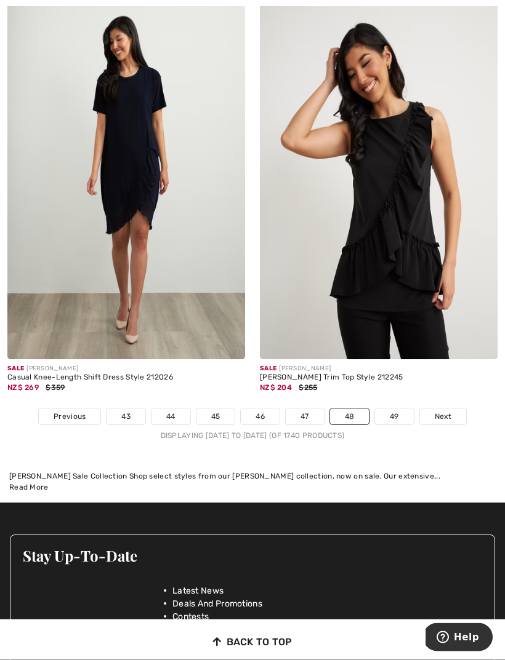
scroll to position [7288, 0]
click at [457, 413] on link "Next" at bounding box center [443, 417] width 46 height 16
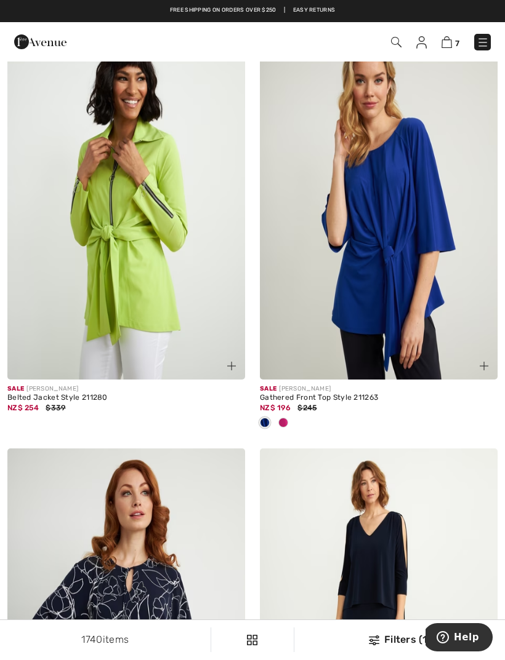
scroll to position [79, 0]
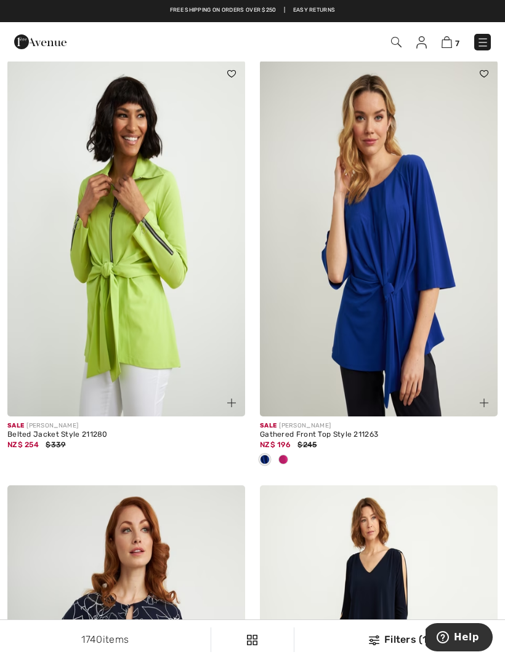
click at [452, 42] on img at bounding box center [446, 42] width 10 height 12
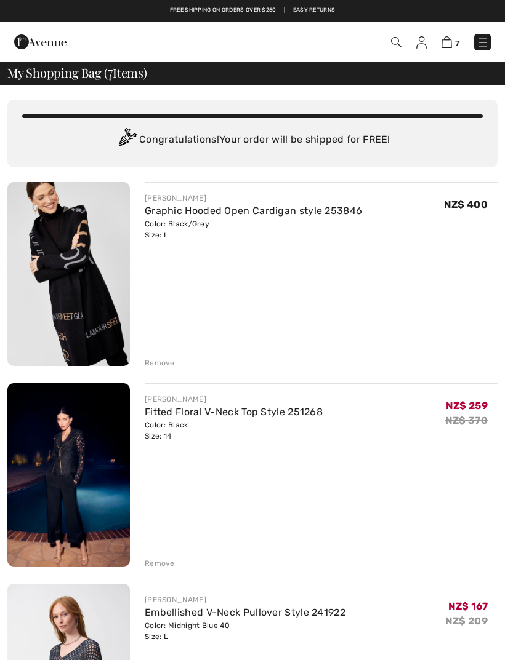
click at [166, 363] on div "Remove" at bounding box center [160, 363] width 30 height 11
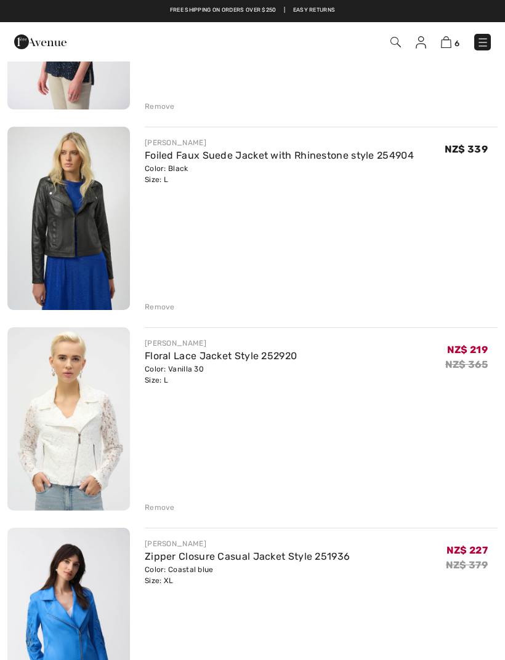
scroll to position [459, 0]
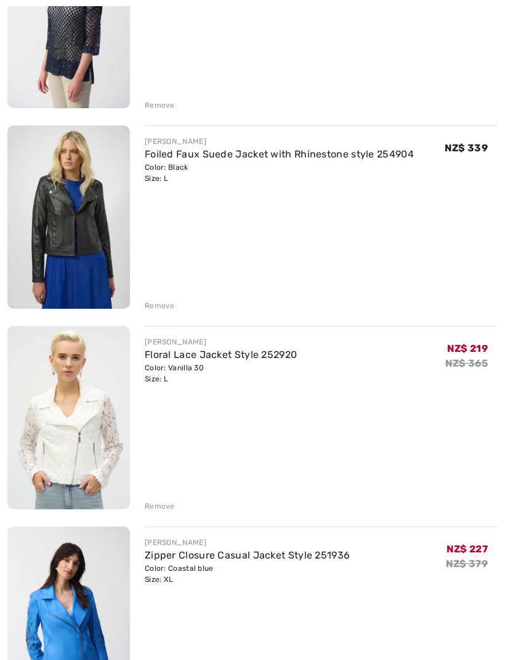
click at [167, 300] on div "Remove" at bounding box center [160, 305] width 30 height 11
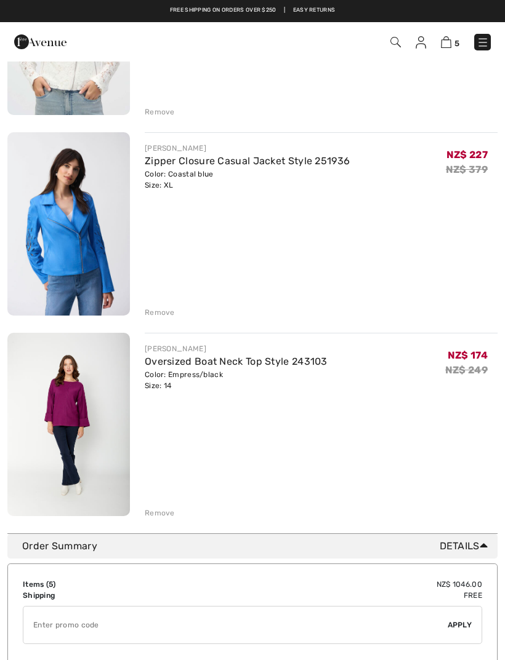
scroll to position [652, 0]
click at [158, 306] on div "Remove" at bounding box center [321, 312] width 353 height 14
click at [169, 313] on div "Remove" at bounding box center [160, 313] width 30 height 11
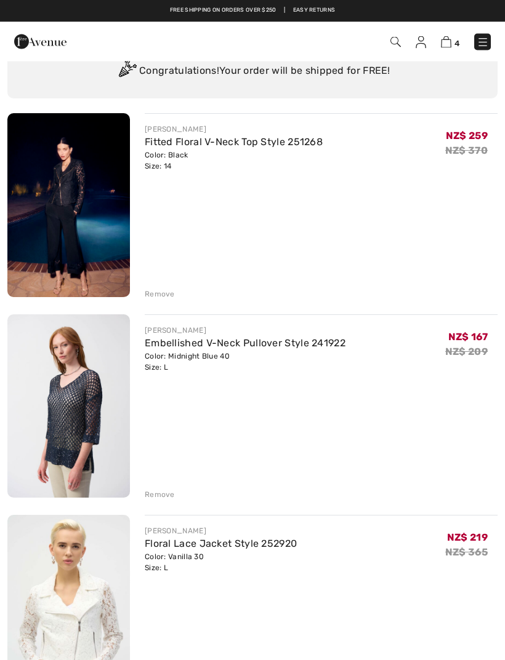
scroll to position [0, 0]
